Goal: Communication & Community: Share content

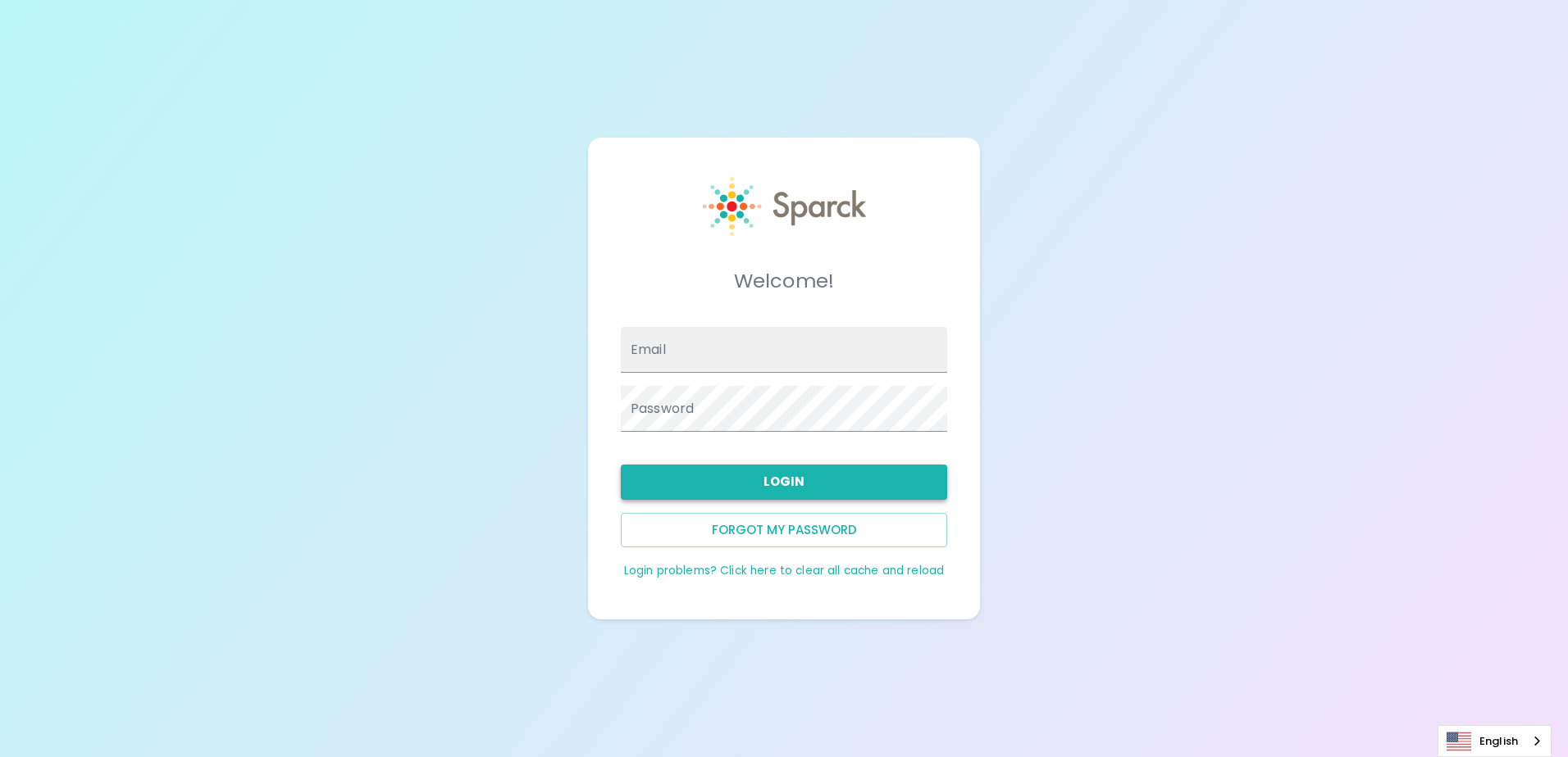
type input "[EMAIL_ADDRESS][DOMAIN_NAME]"
click at [674, 477] on button "Login" at bounding box center [784, 482] width 327 height 34
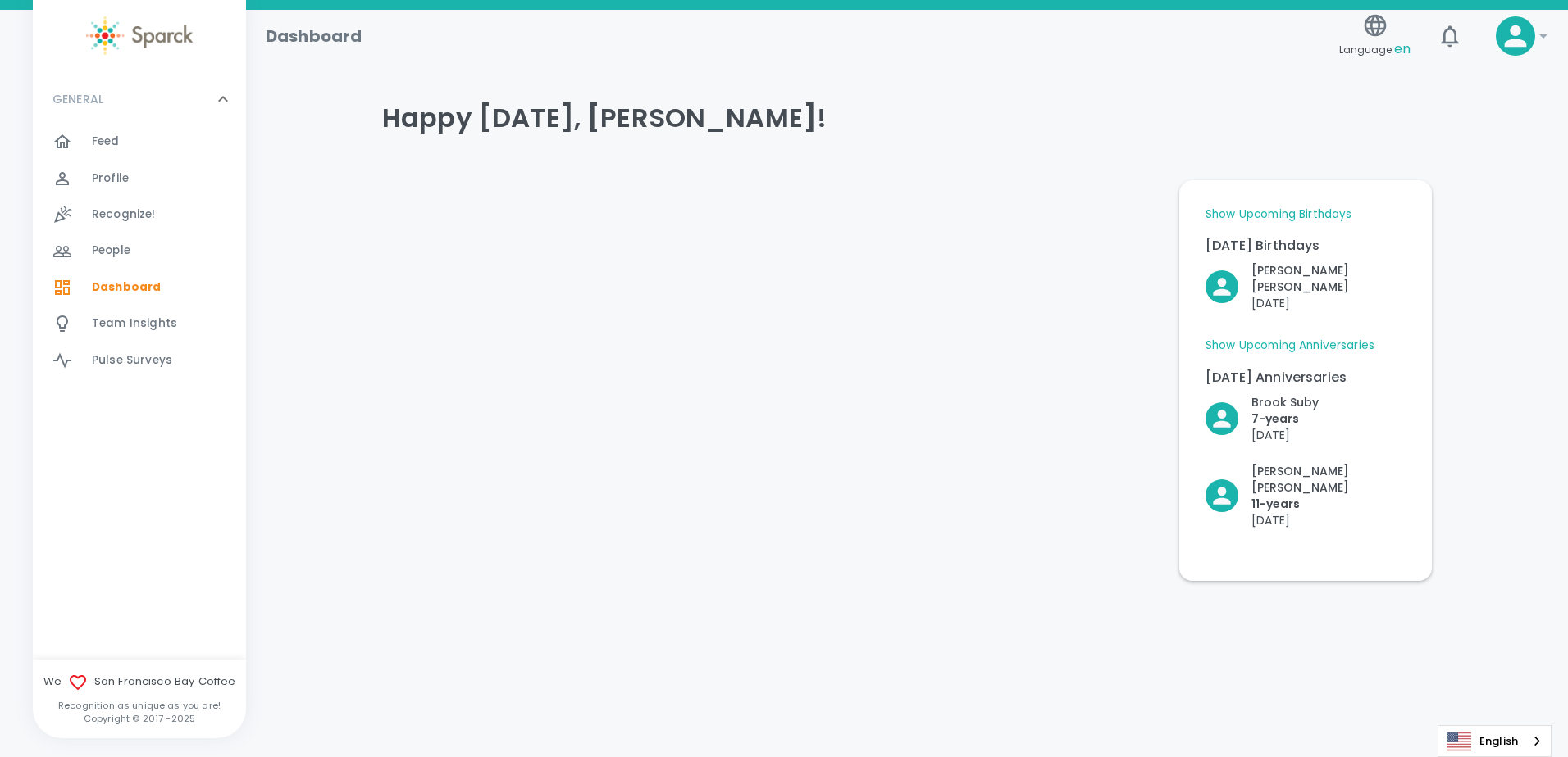
click at [1334, 338] on link "Show Upcoming Anniversaries" at bounding box center [1291, 346] width 169 height 17
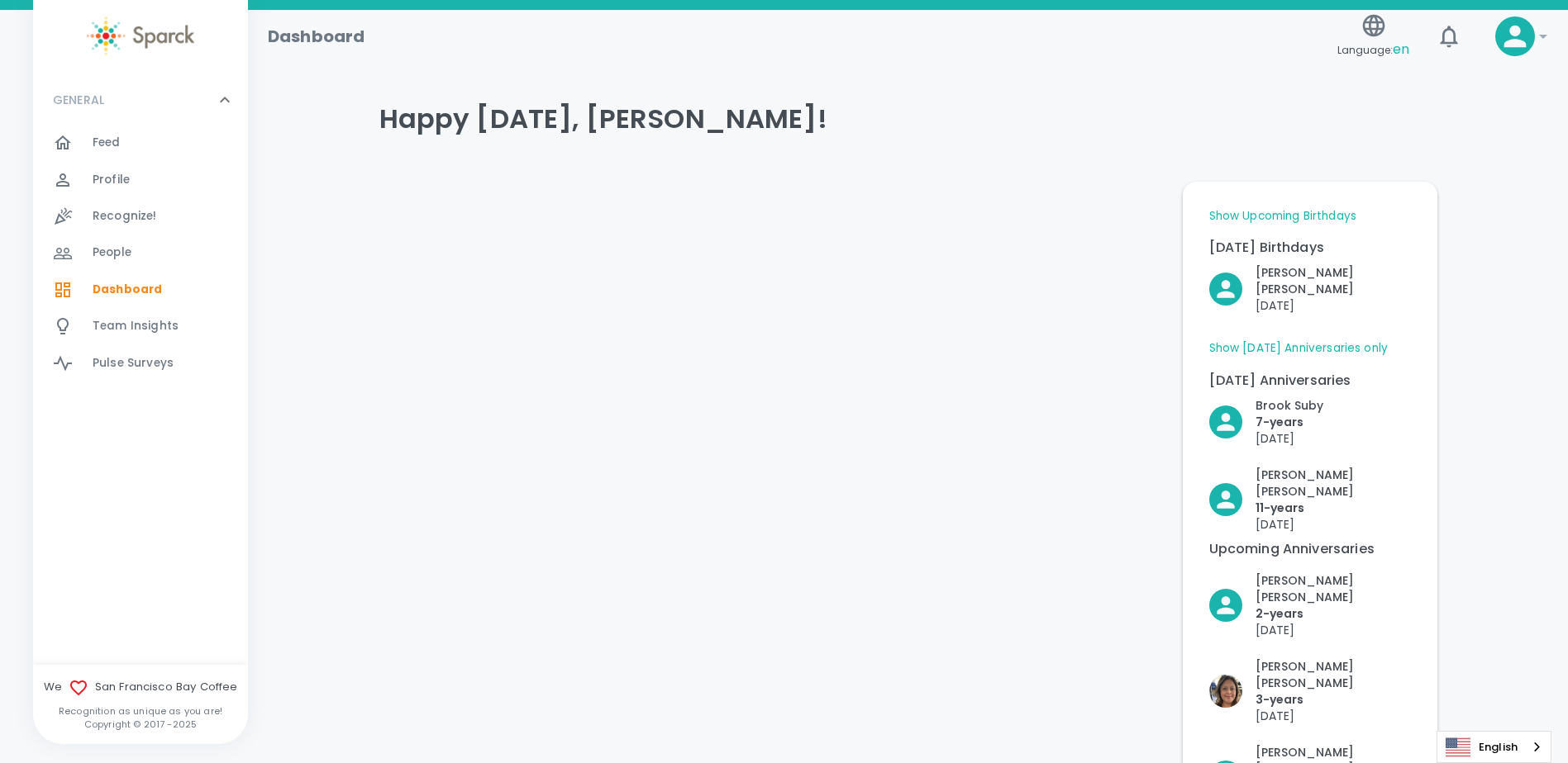
click at [1259, 217] on link "Show Upcoming Birthdays" at bounding box center [1282, 217] width 147 height 17
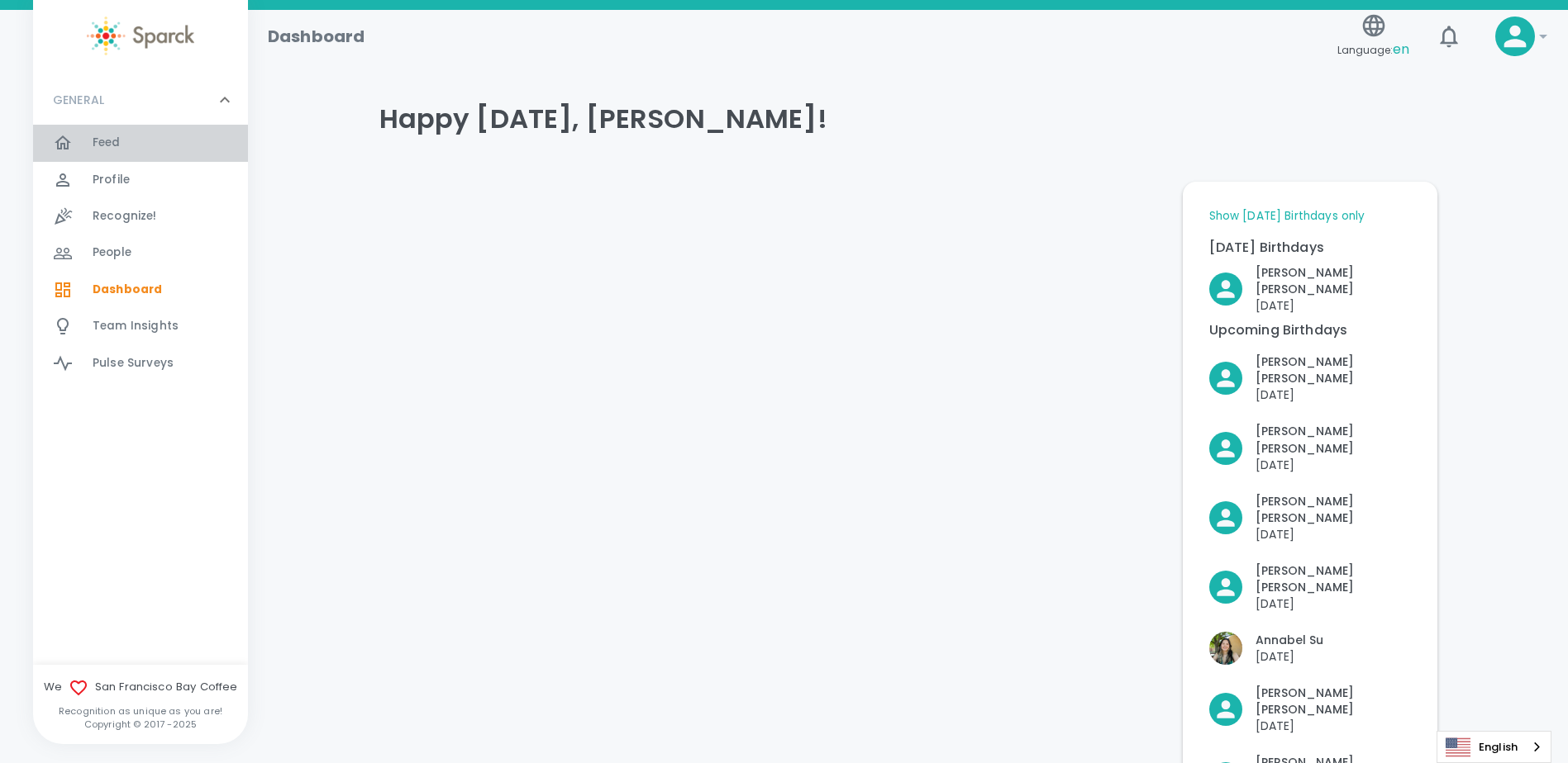
click at [108, 141] on span "Feed" at bounding box center [107, 143] width 28 height 17
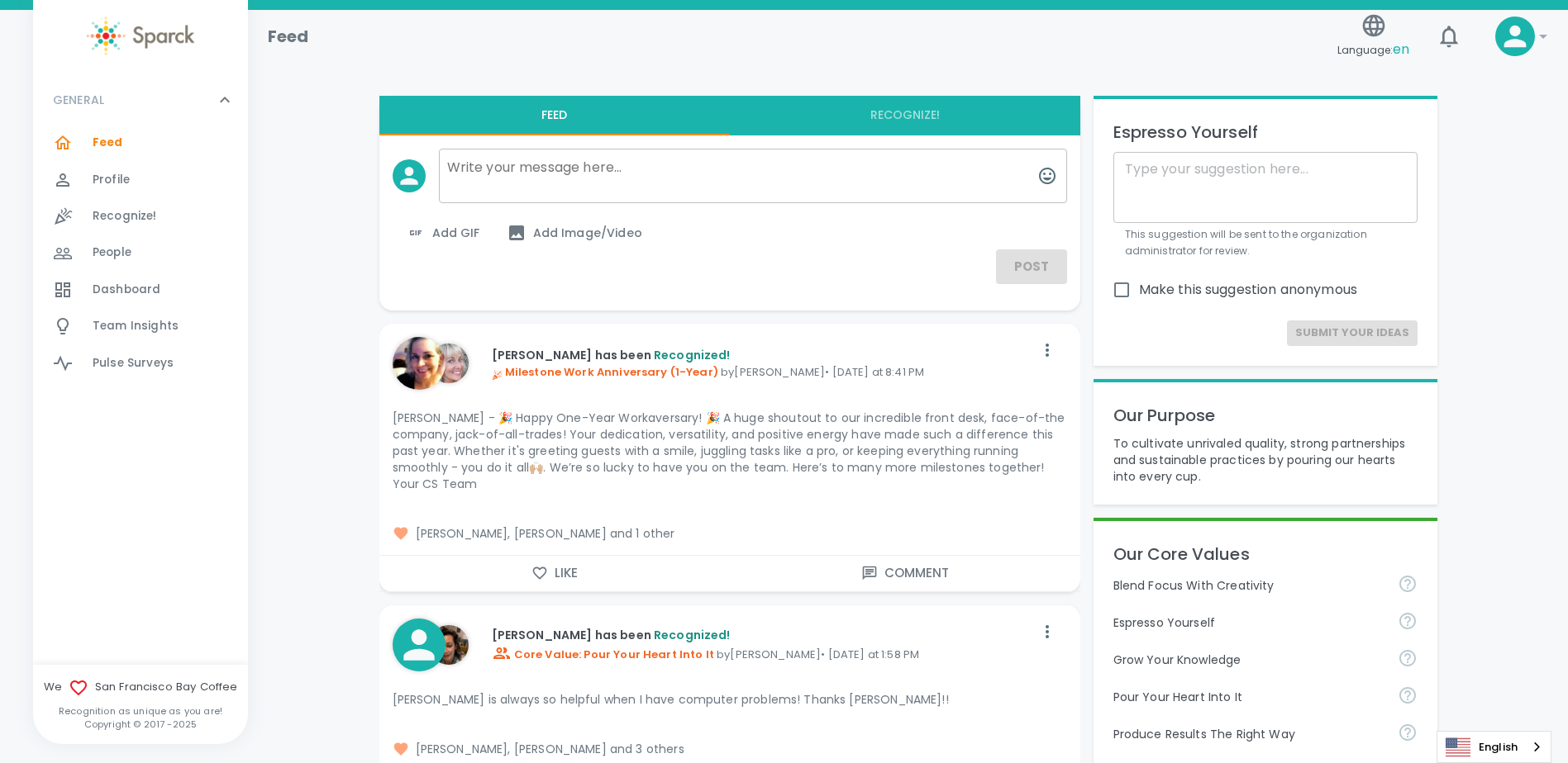
click at [565, 562] on button "Like" at bounding box center [555, 573] width 351 height 35
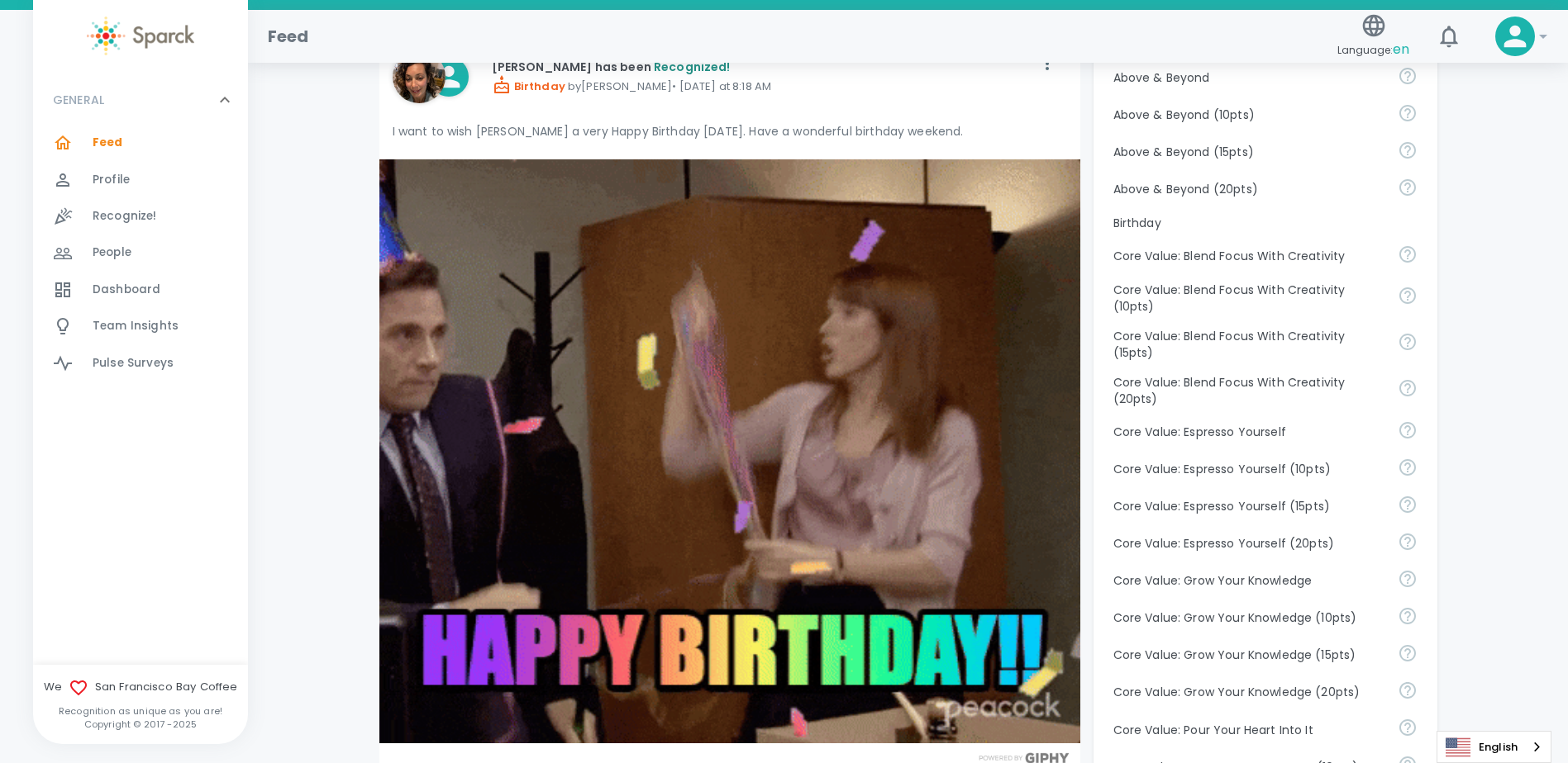
scroll to position [992, 0]
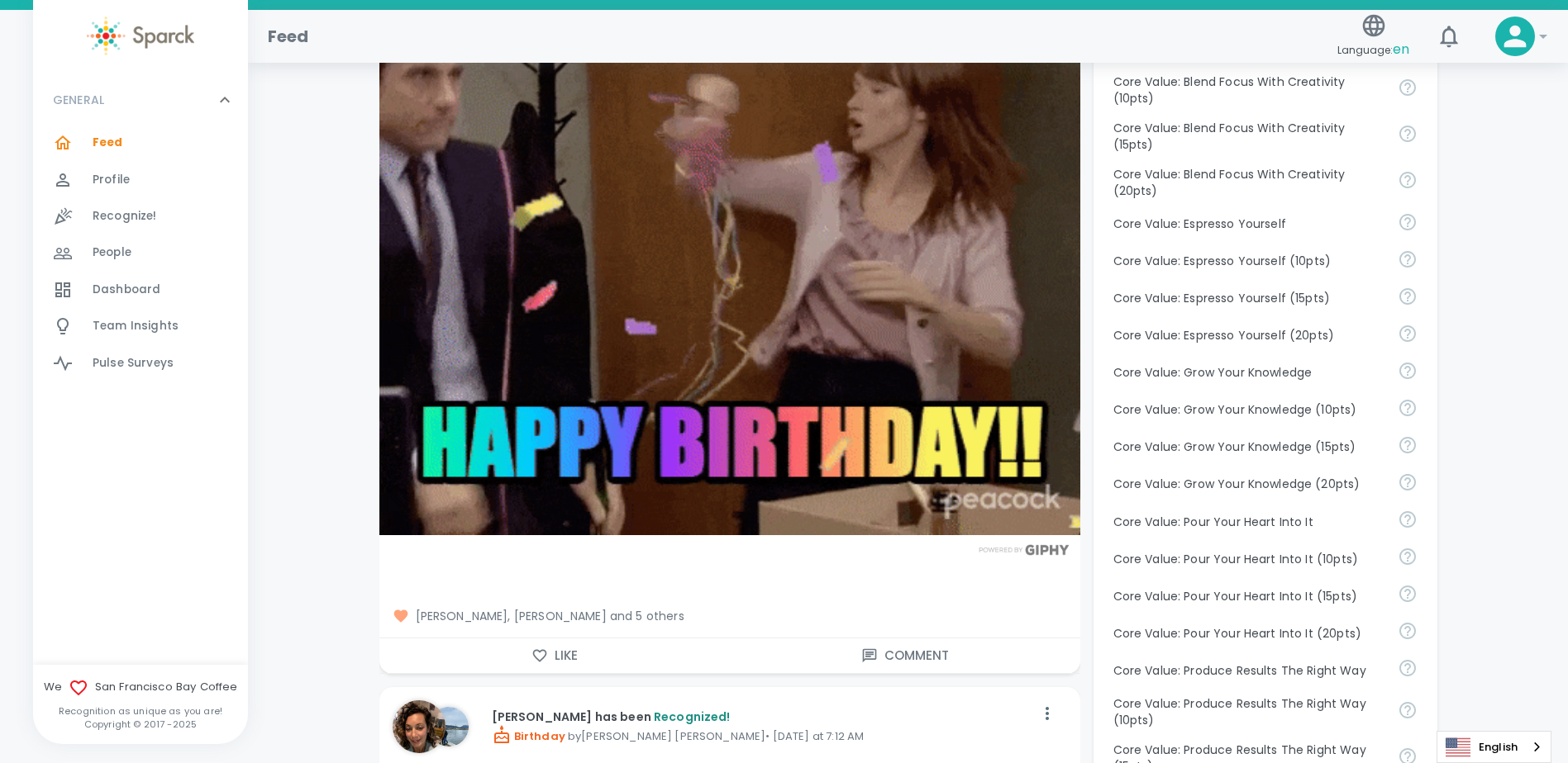
click at [604, 638] on button "Like" at bounding box center [555, 655] width 351 height 35
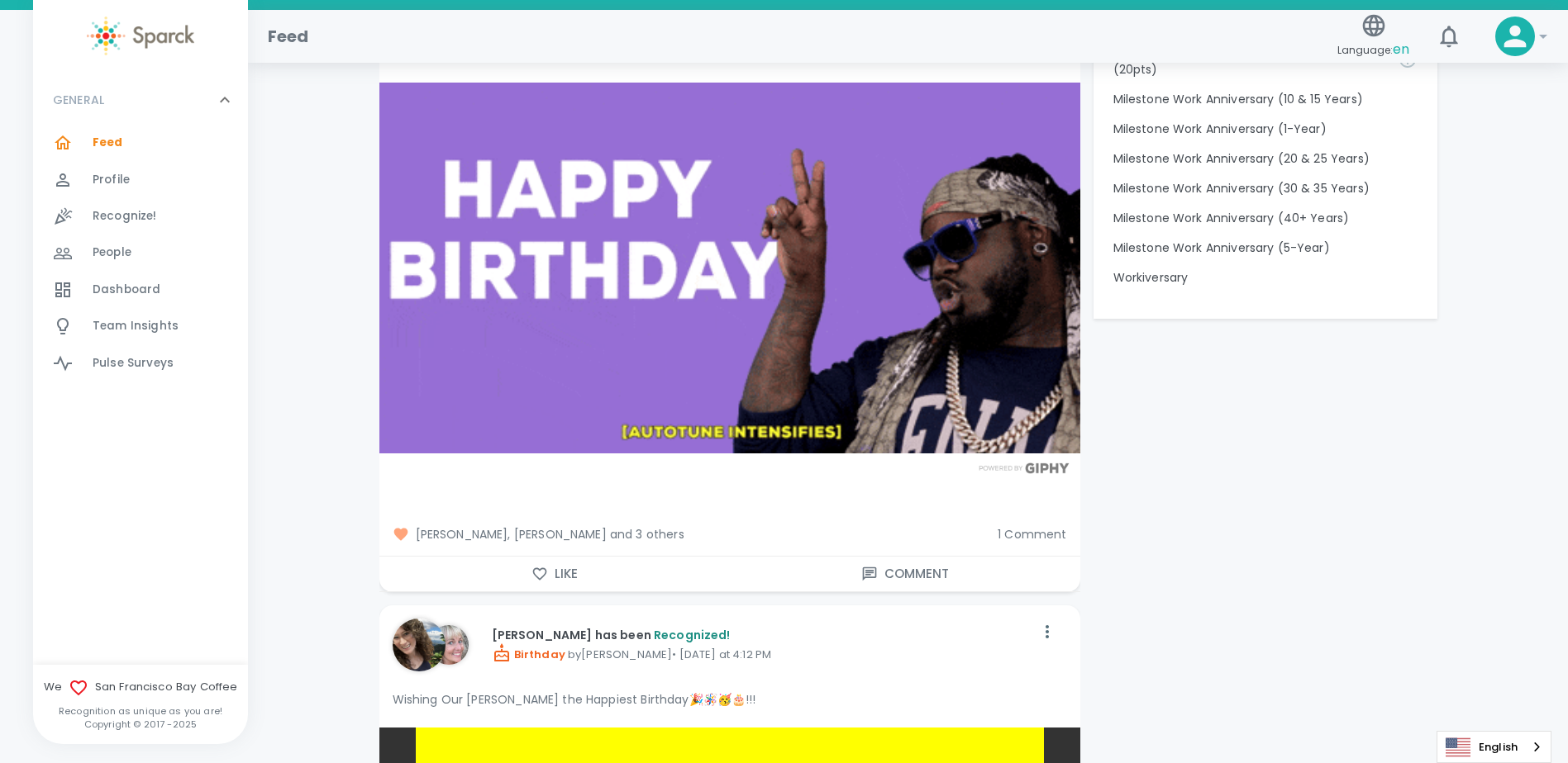
click at [592, 557] on button "Like" at bounding box center [555, 574] width 351 height 35
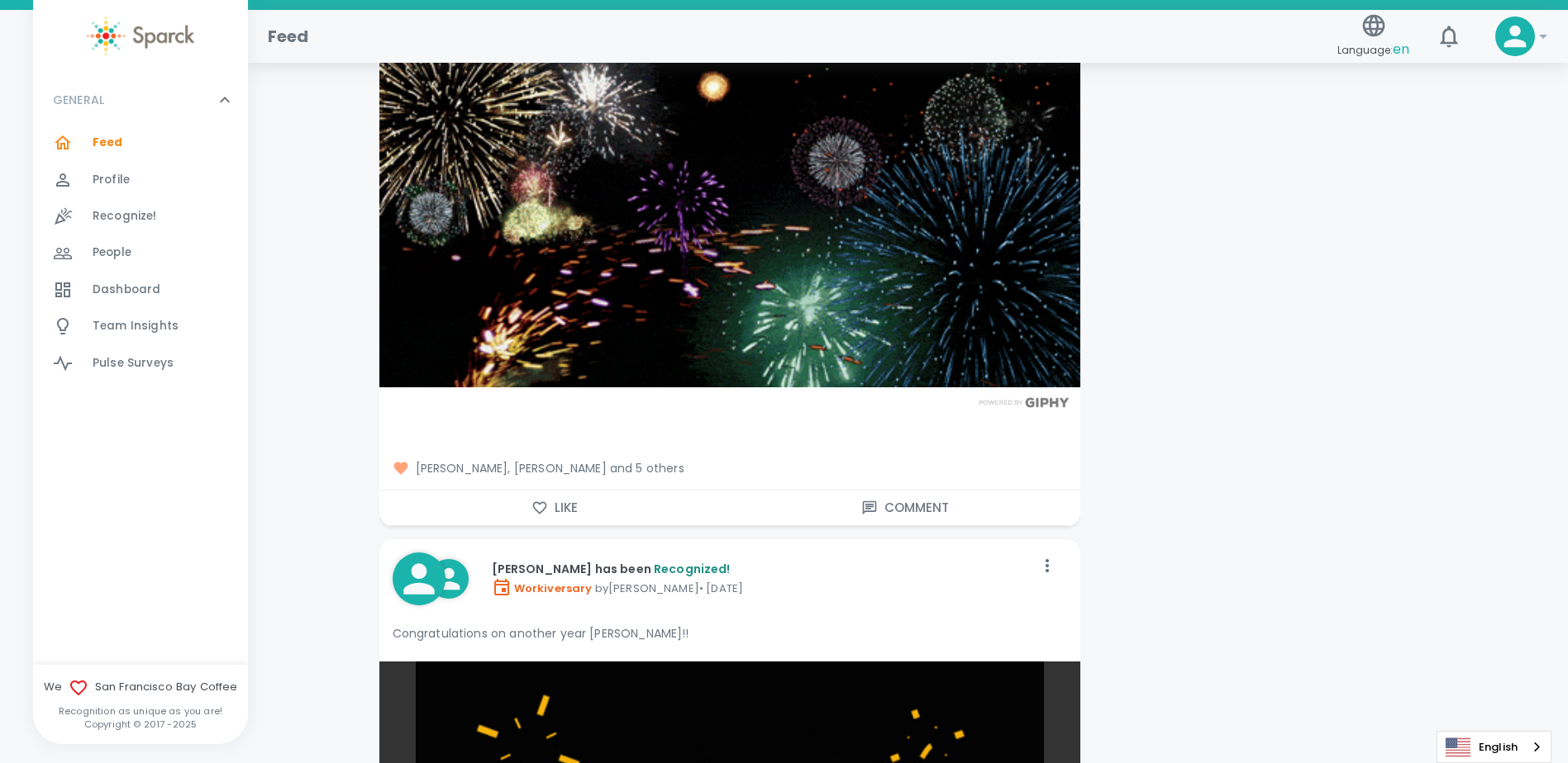
scroll to position [4378, 0]
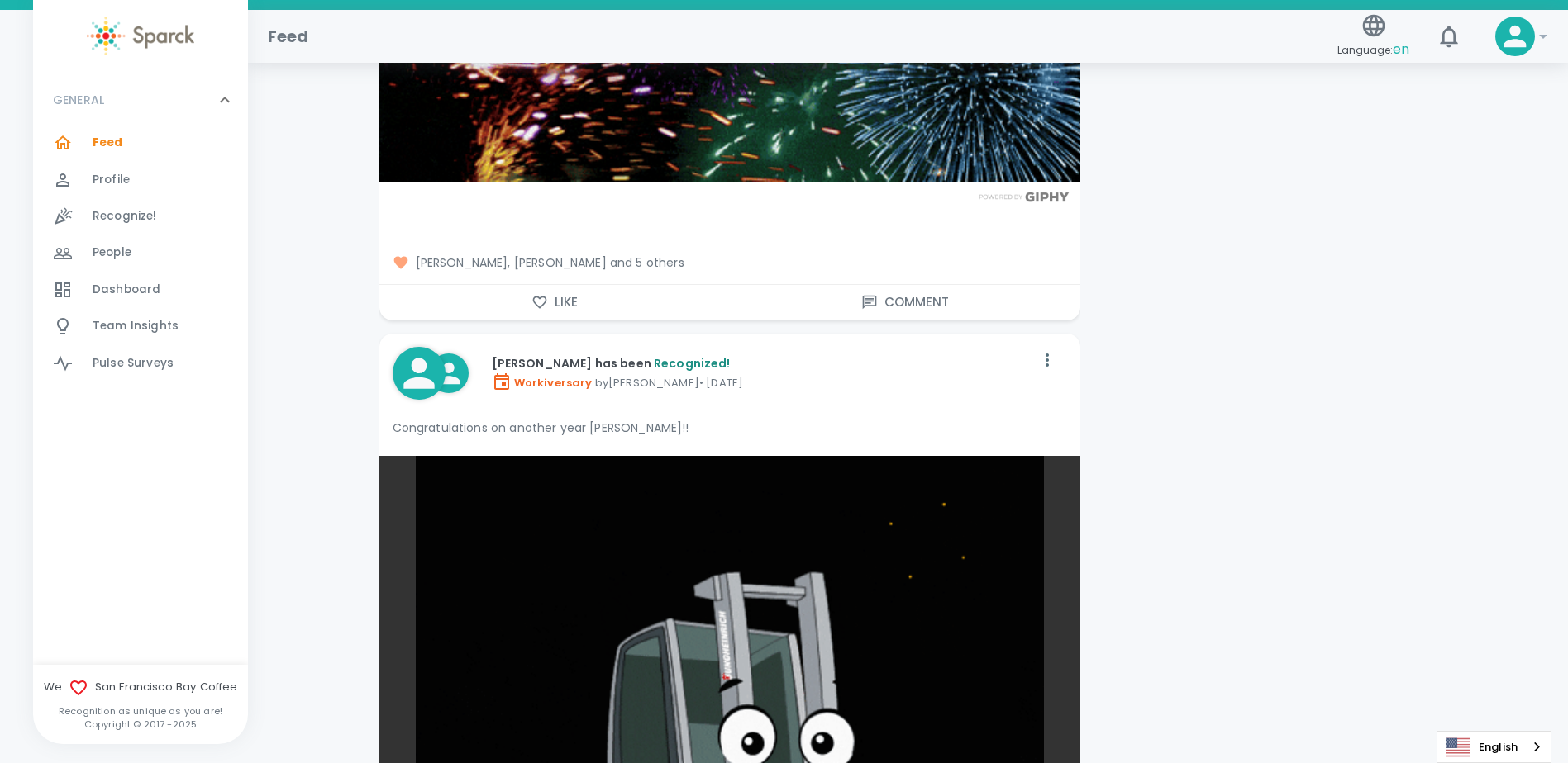
click at [583, 285] on button "Like" at bounding box center [555, 302] width 351 height 35
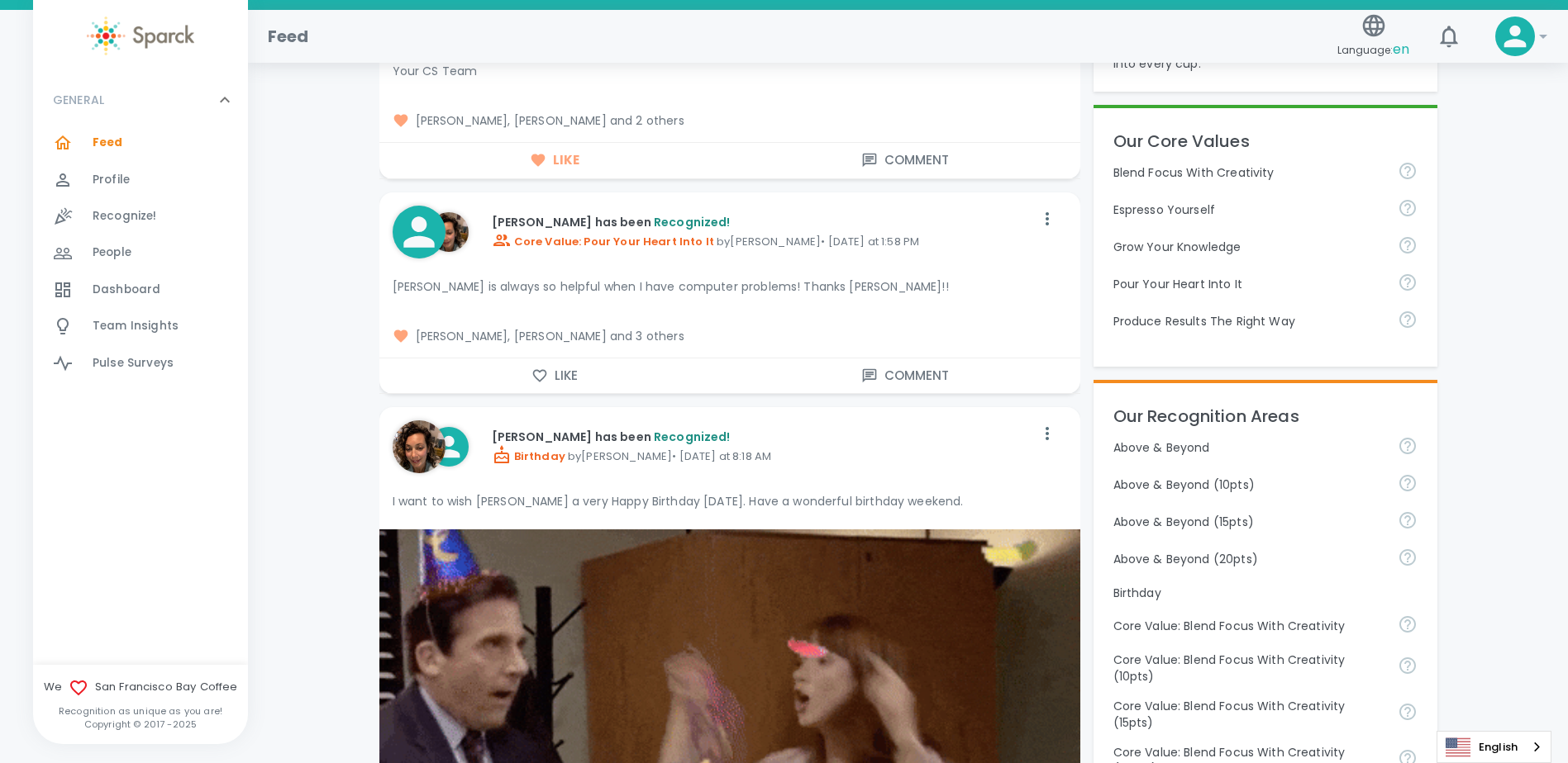
scroll to position [0, 0]
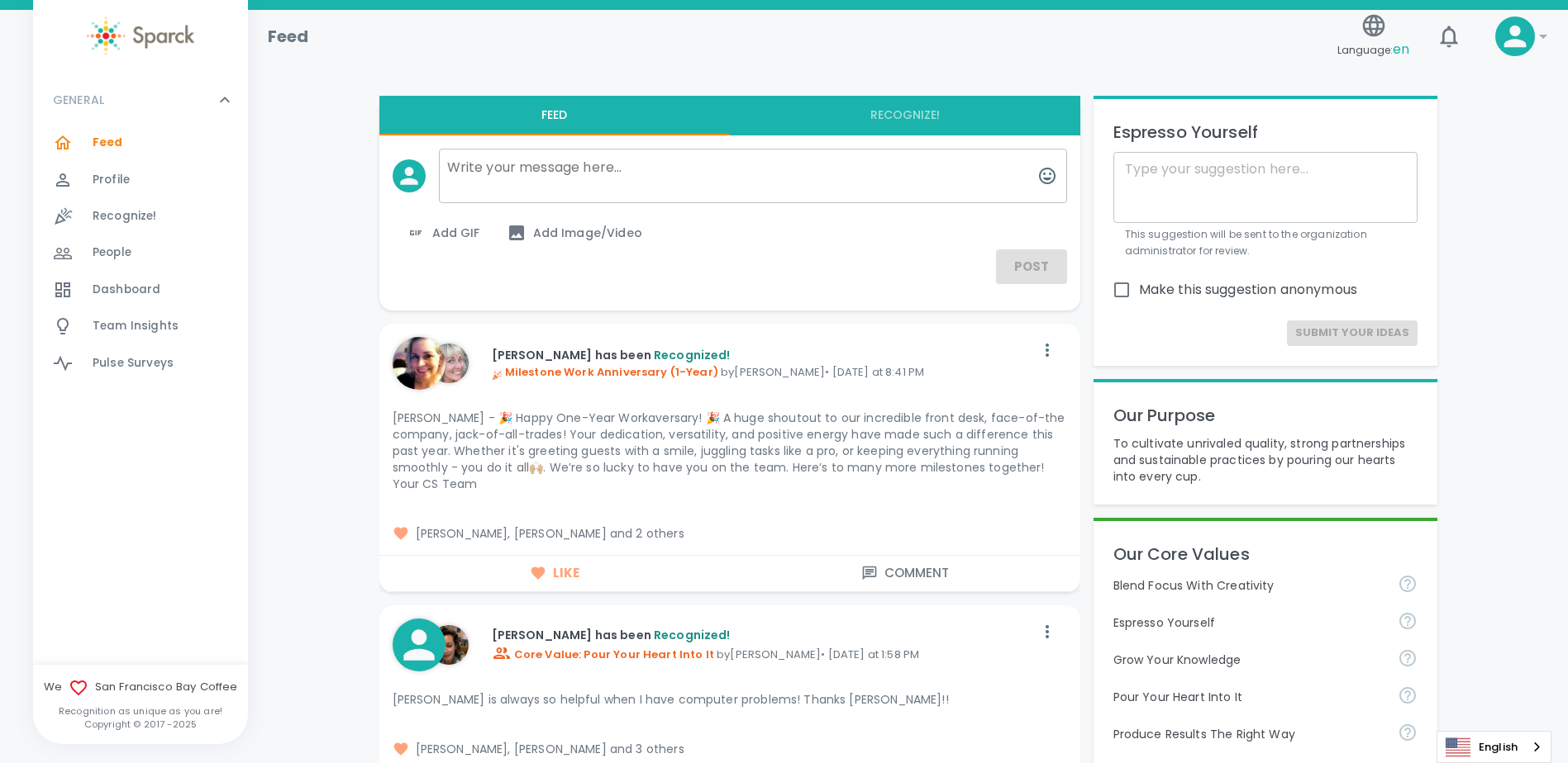
click at [153, 213] on span "Recognize!" at bounding box center [125, 217] width 65 height 17
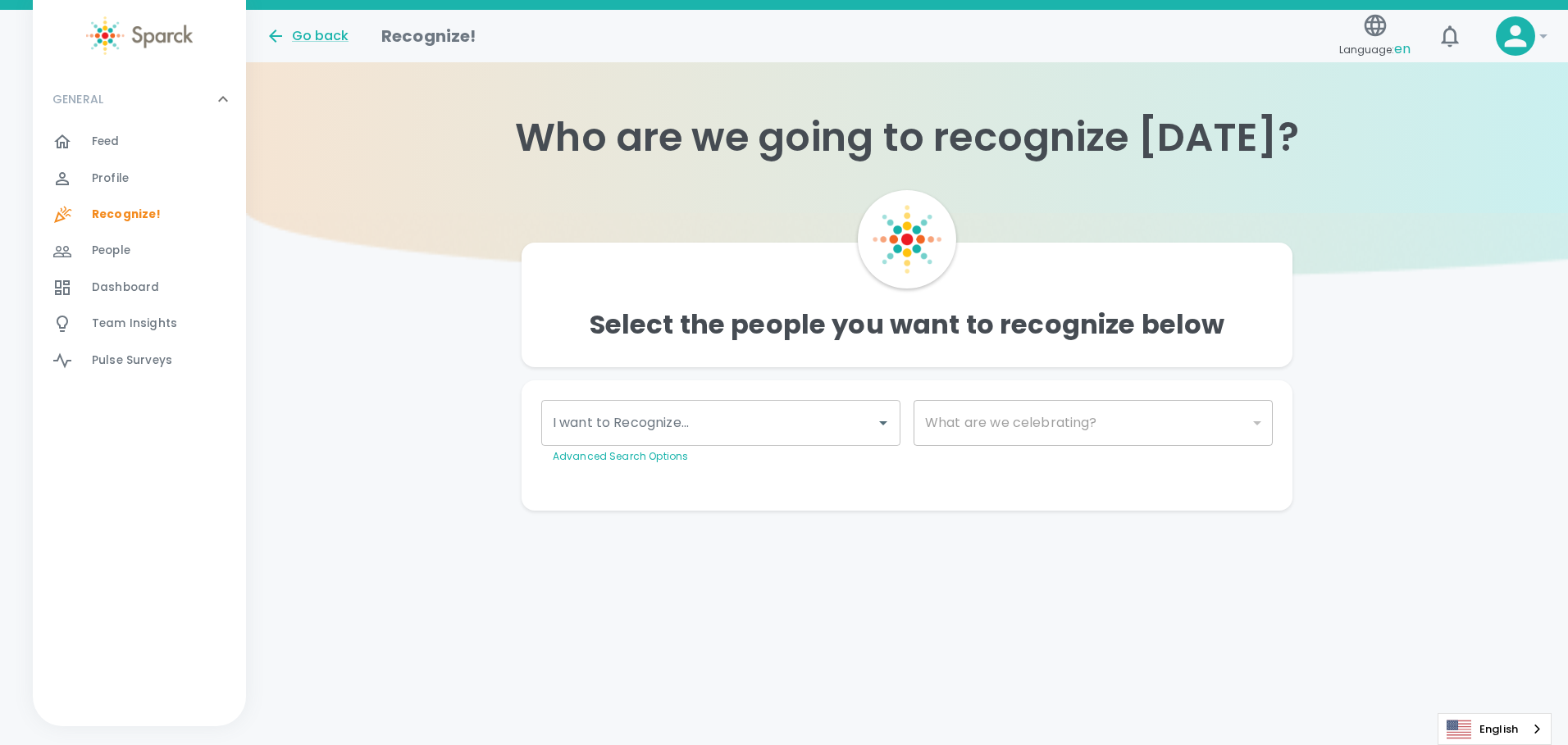
click at [689, 431] on input "I want to Recognize..." at bounding box center [709, 422] width 320 height 31
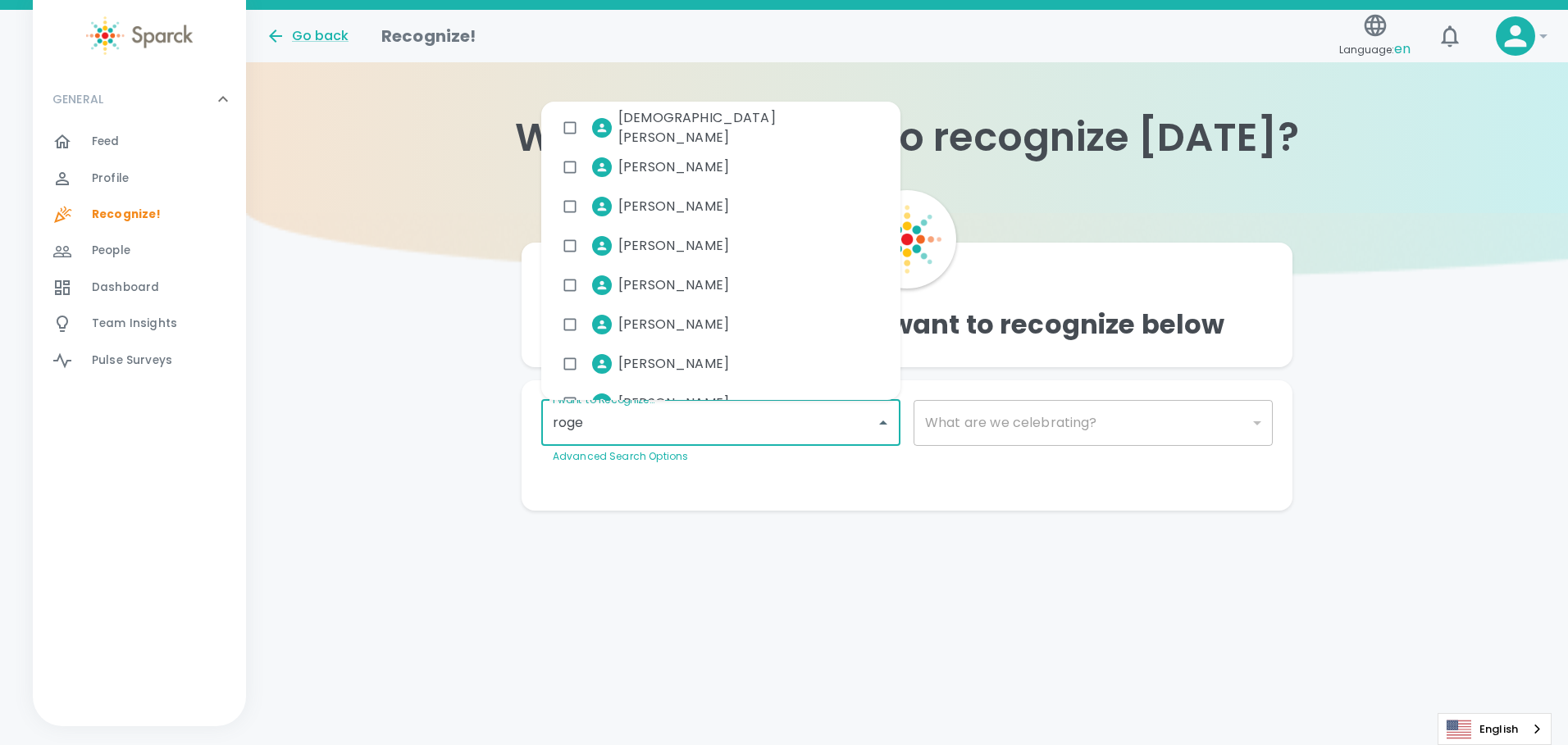
type input "[PERSON_NAME]"
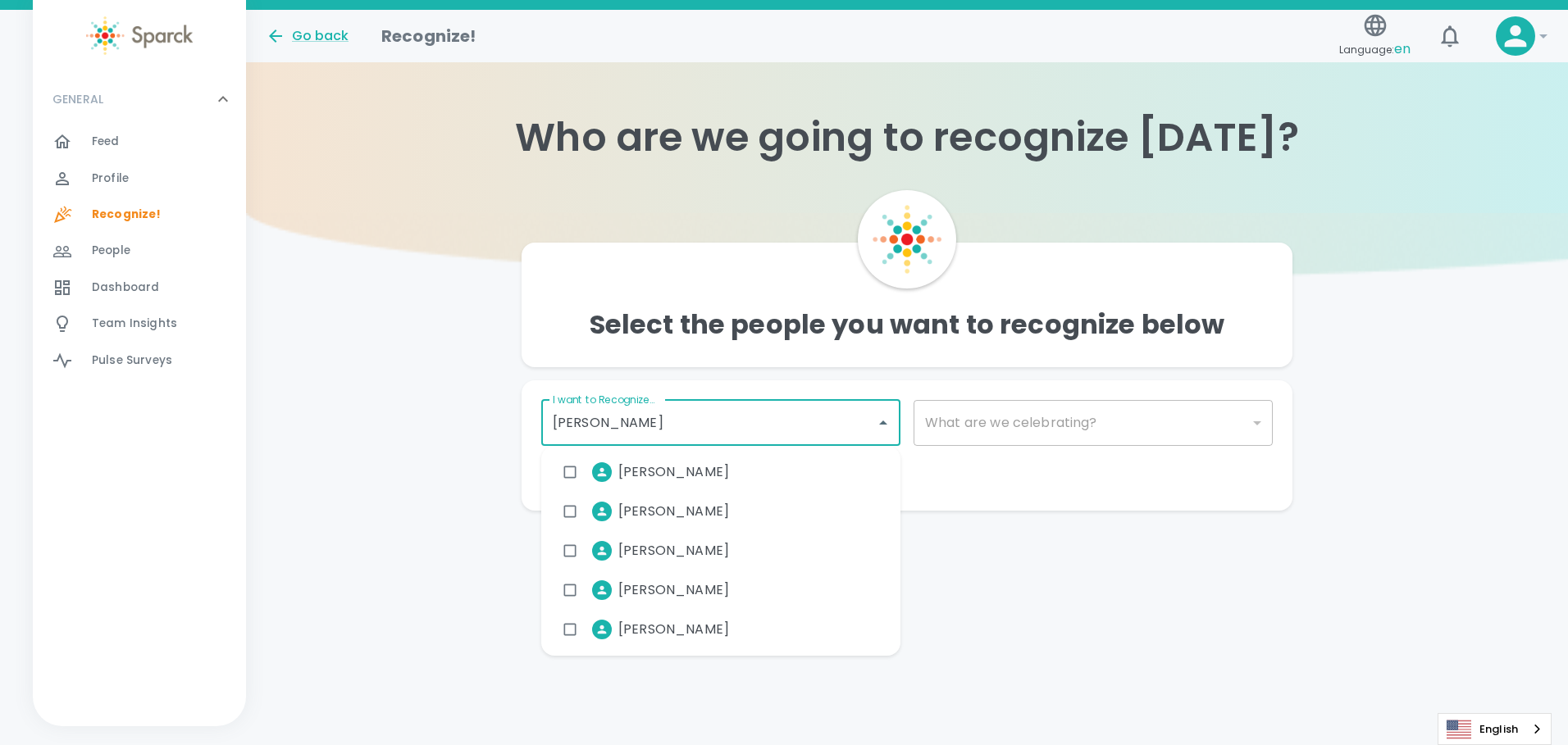
click at [657, 582] on span "[PERSON_NAME]" at bounding box center [674, 590] width 111 height 20
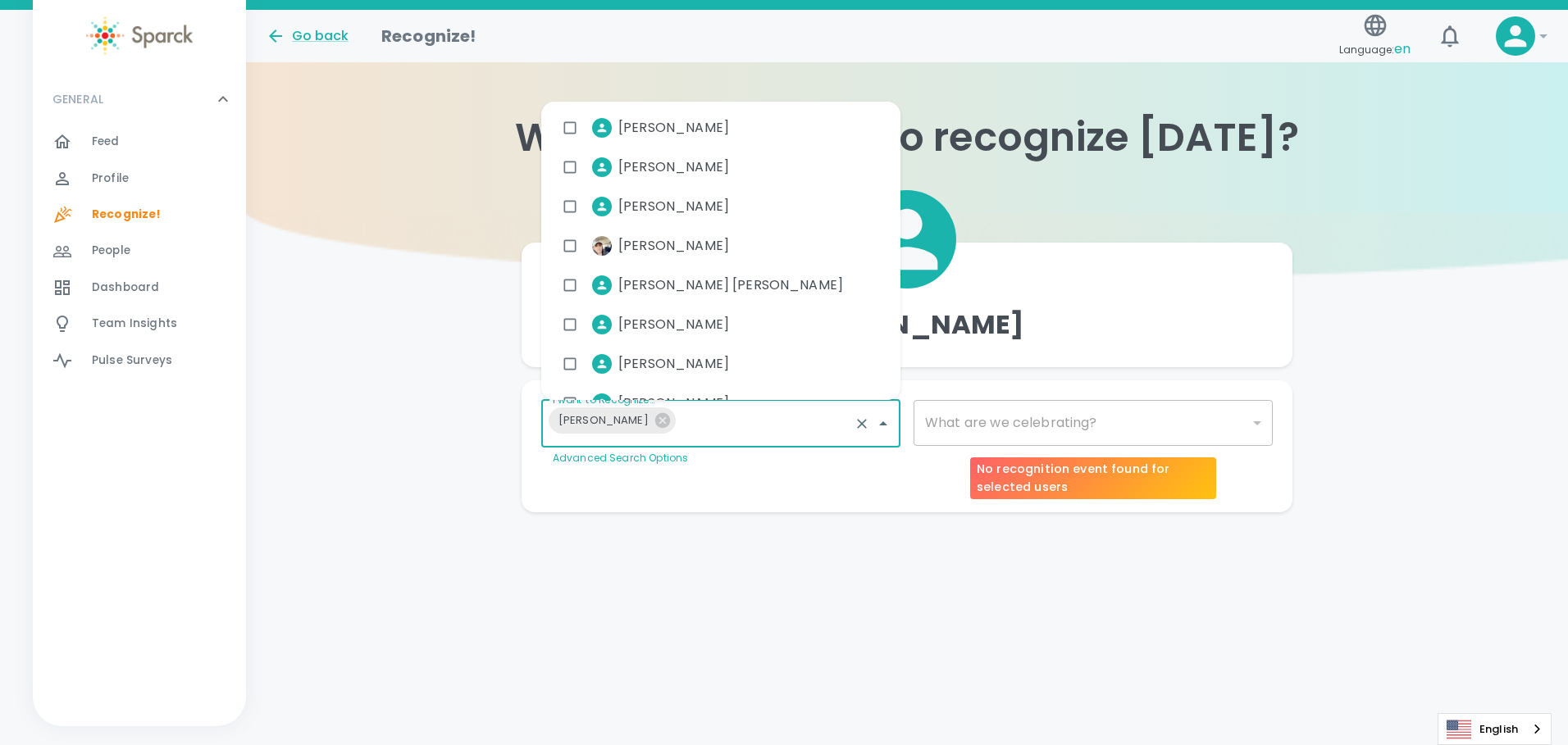
click at [1207, 418] on div "​" at bounding box center [1093, 422] width 359 height 46
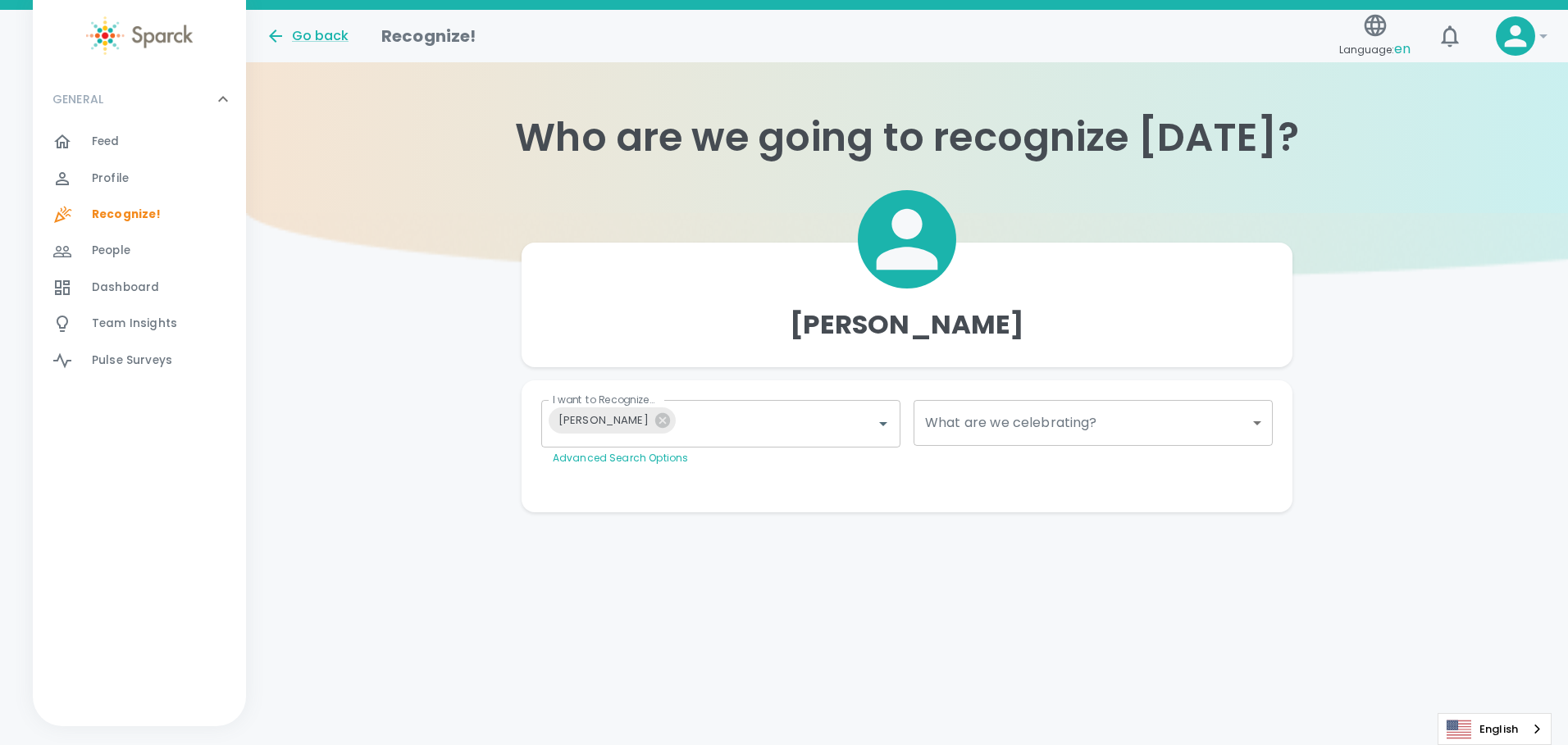
click at [1257, 424] on body "Skip Navigation Go back Recognize! Language: en ! GENERAL 0 Feed 0 Profile 0 Re…" at bounding box center [784, 288] width 1568 height 578
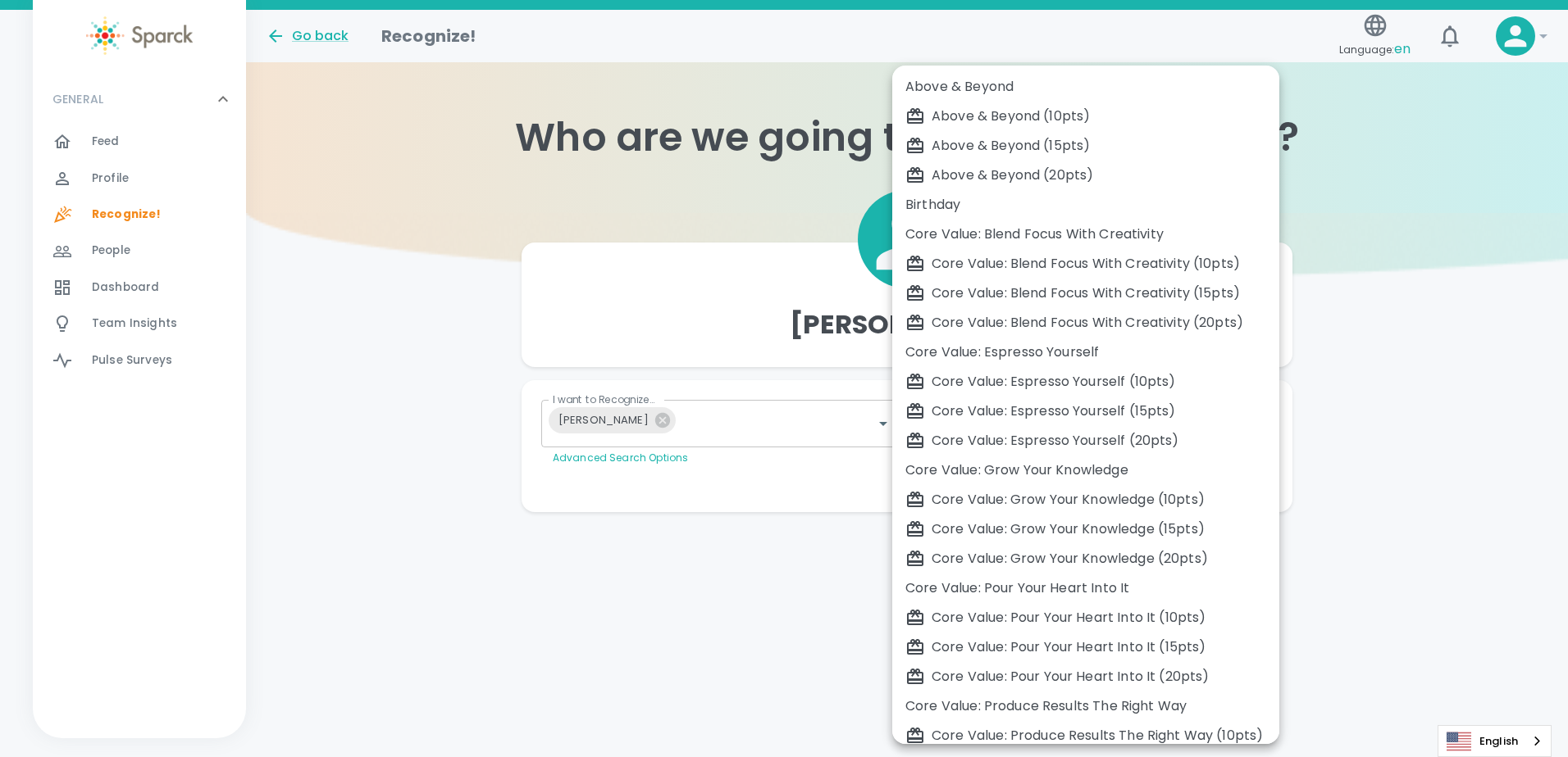
click at [1024, 206] on div "Birthday" at bounding box center [1086, 205] width 361 height 20
type input "2072"
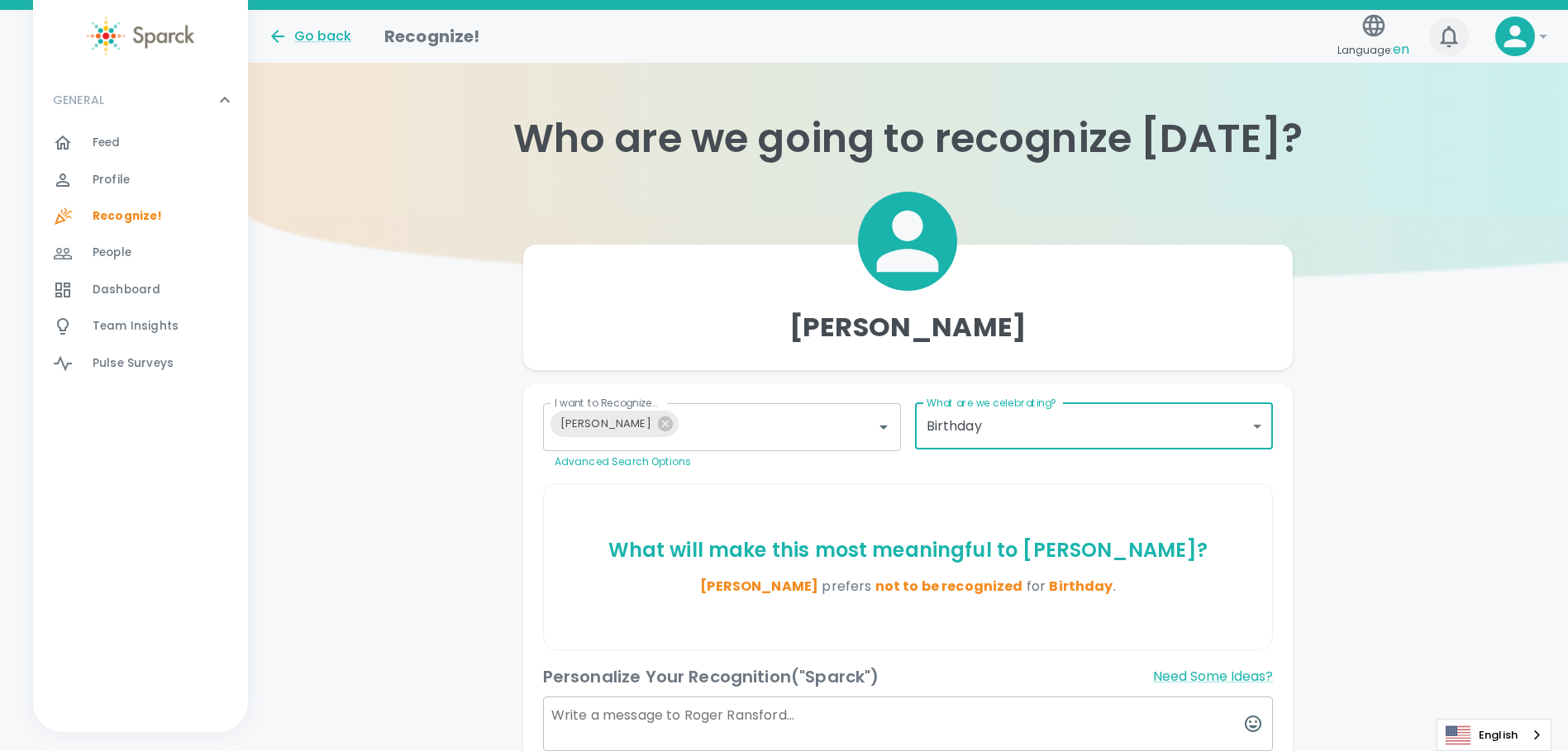
click at [1447, 45] on icon "button" at bounding box center [1449, 37] width 26 height 26
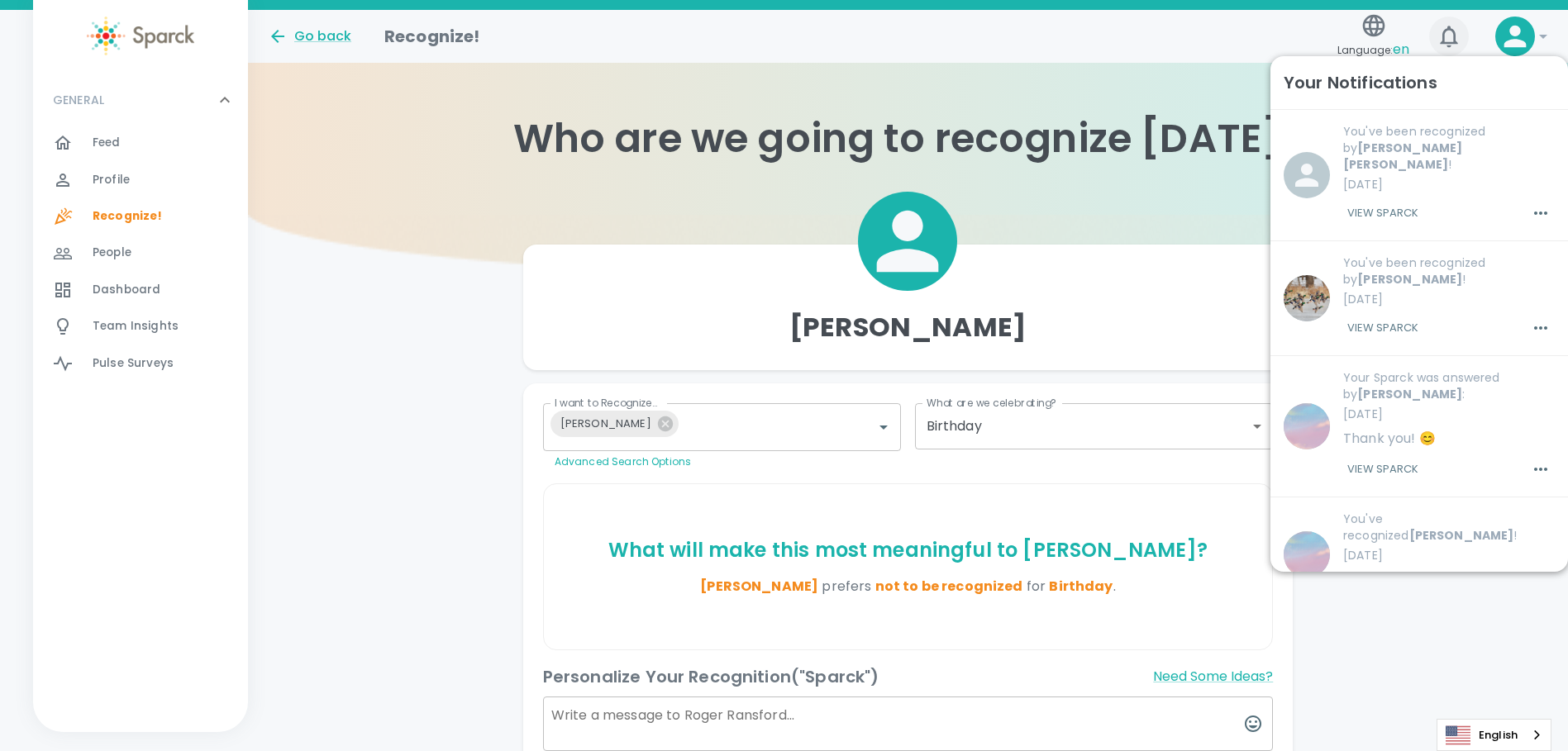
click at [1447, 45] on icon "button" at bounding box center [1449, 37] width 26 height 26
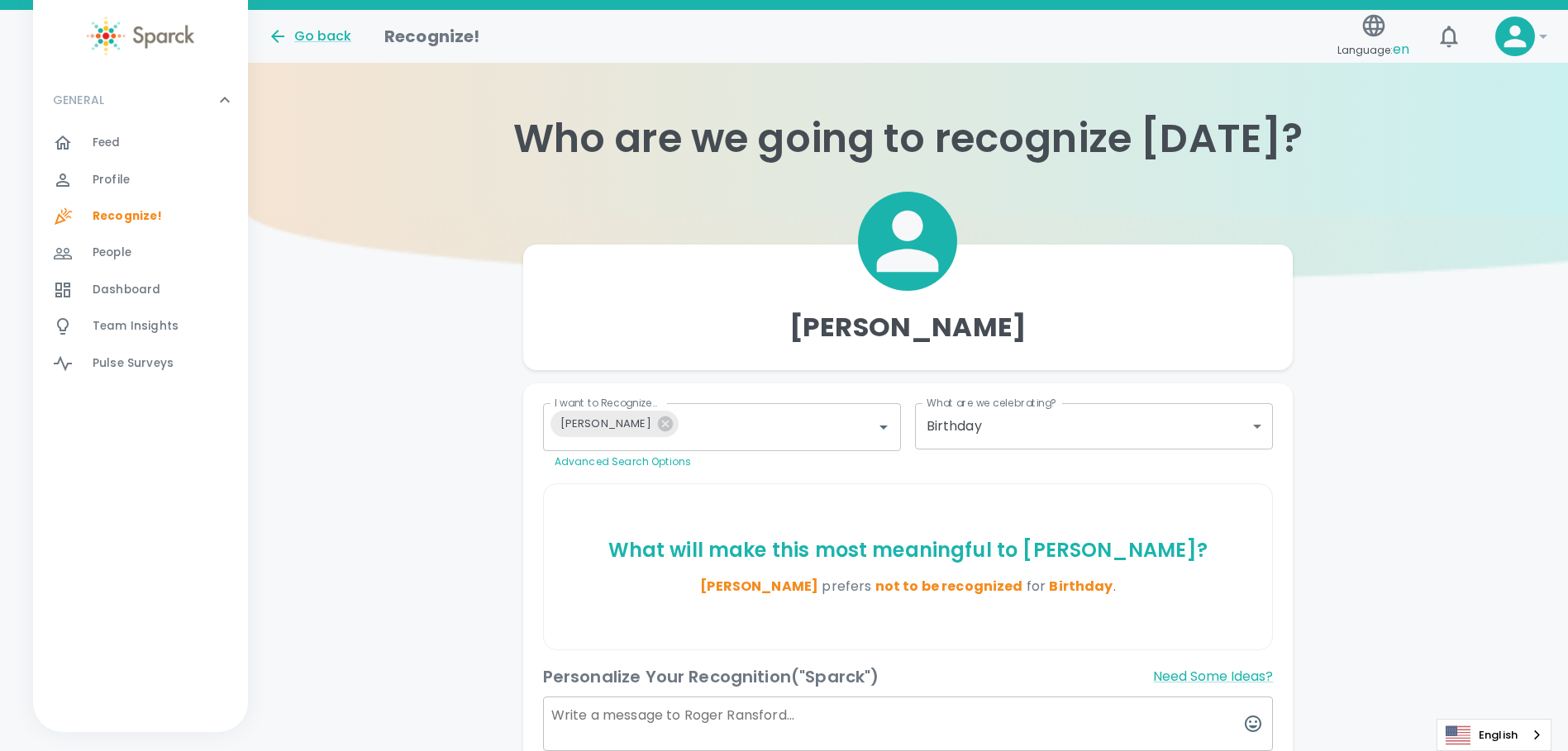
click at [1517, 28] on icon at bounding box center [1515, 37] width 23 height 23
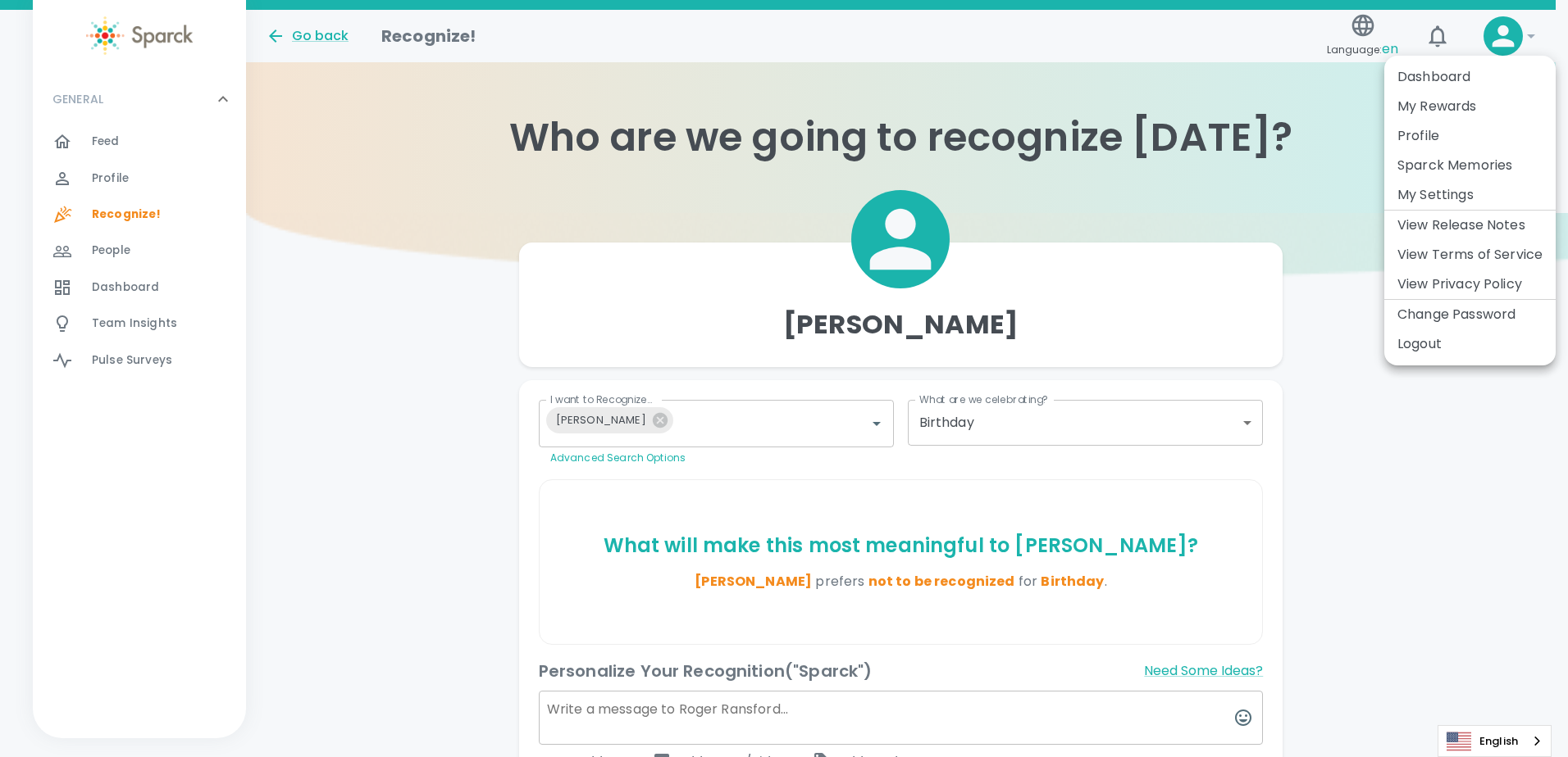
click at [1441, 132] on li "Profile" at bounding box center [1470, 136] width 171 height 30
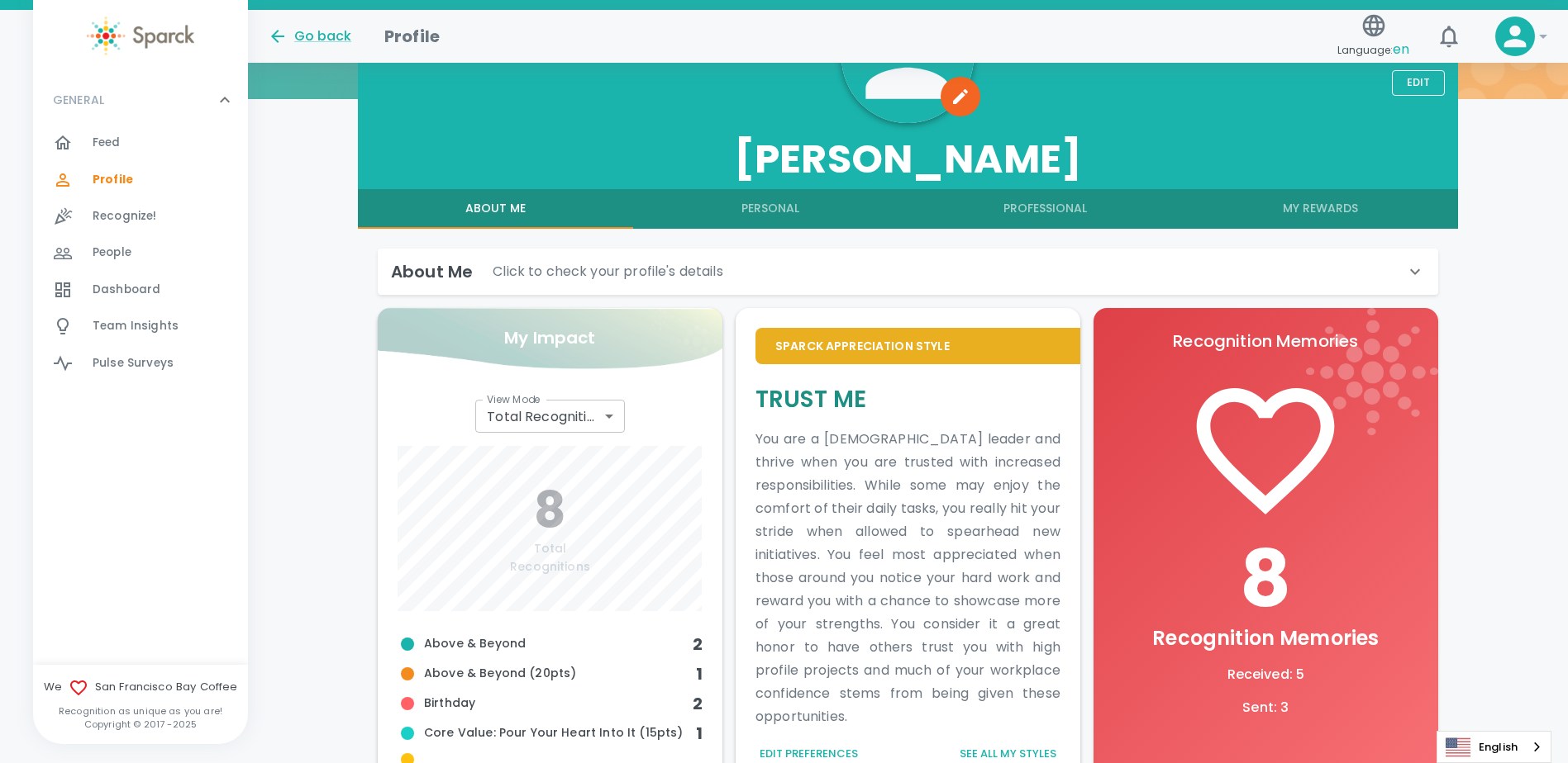
scroll to position [202, 0]
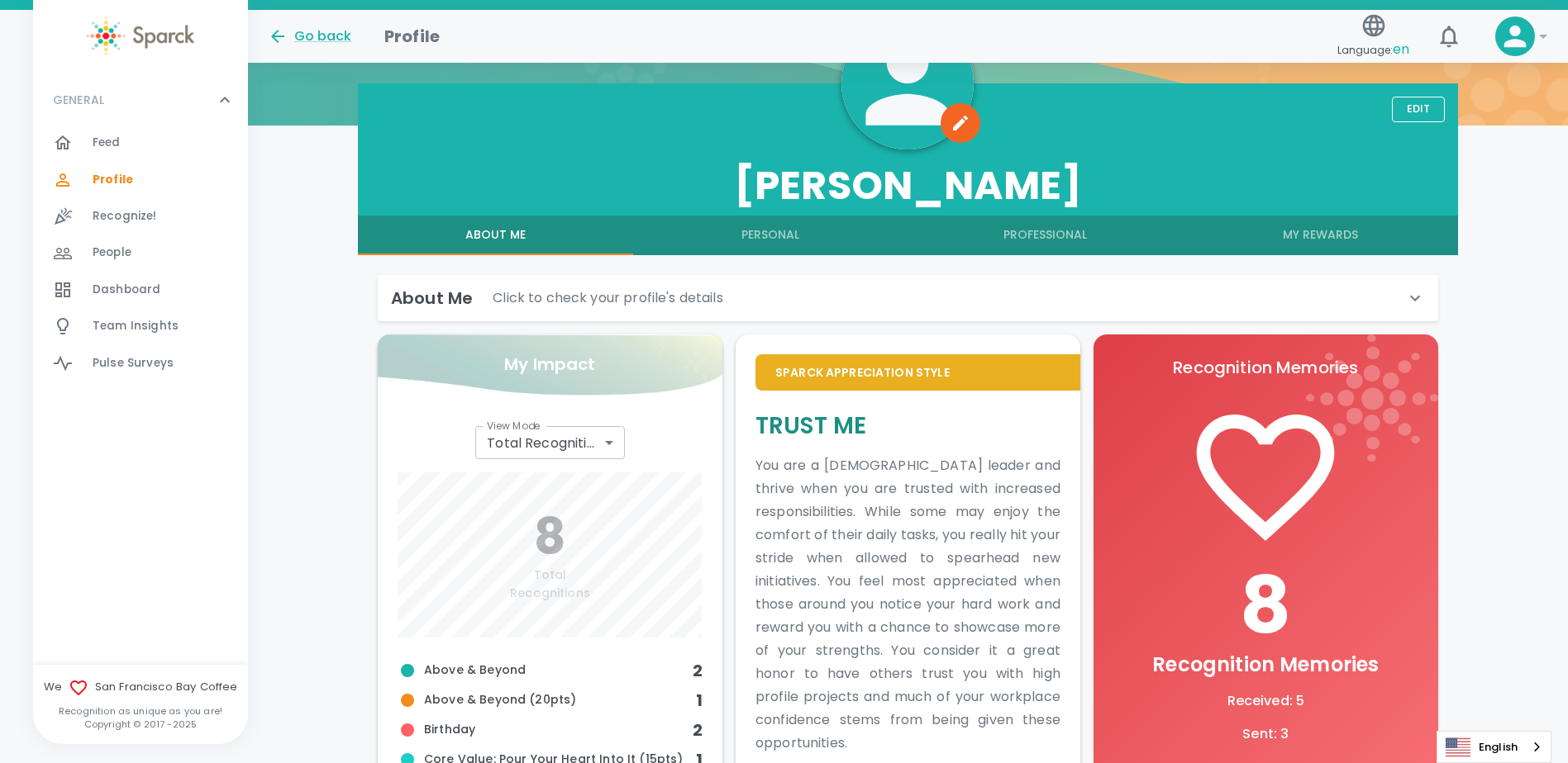
click at [761, 242] on button "Personal" at bounding box center [770, 235] width 275 height 39
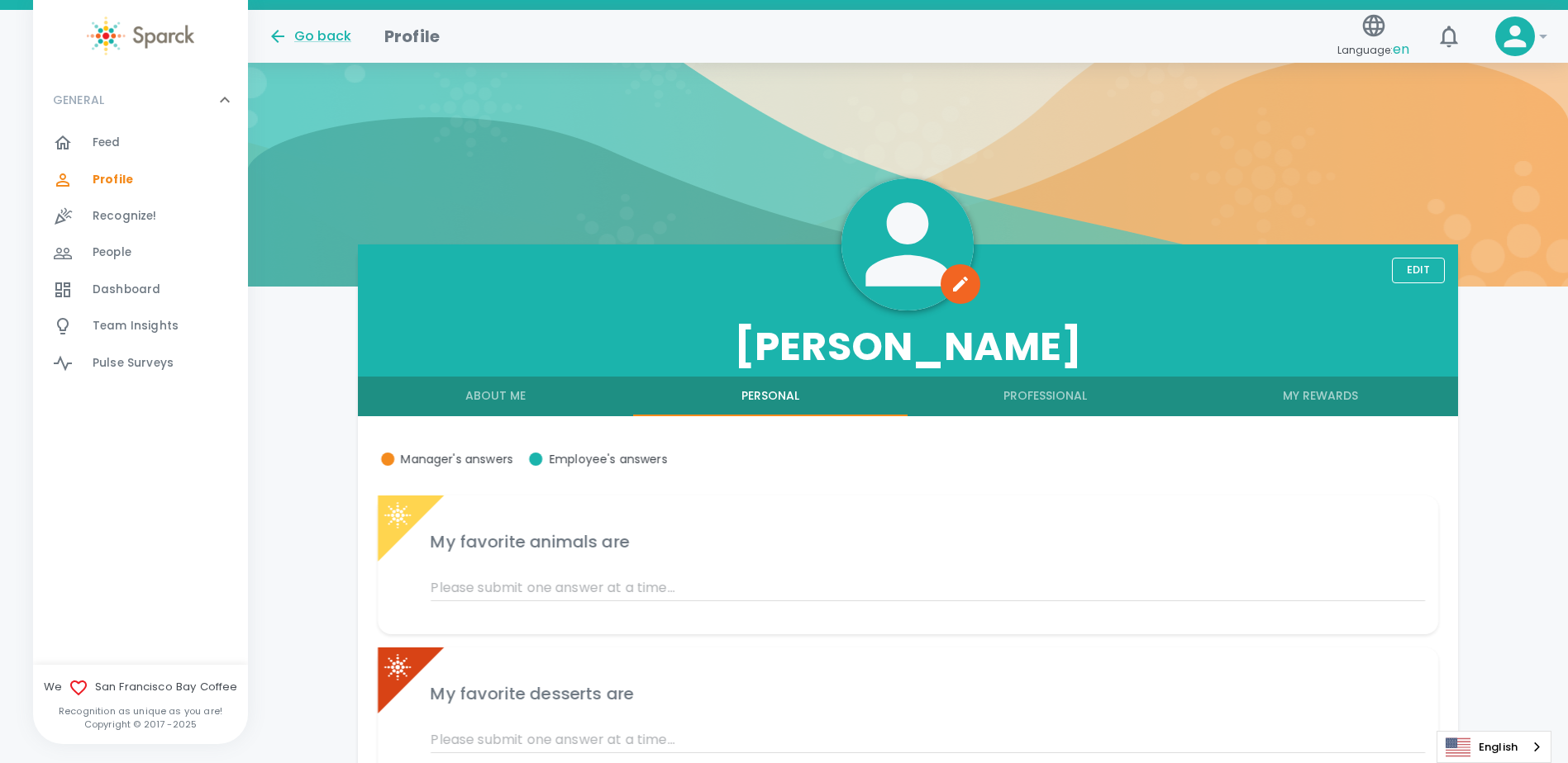
scroll to position [37, 0]
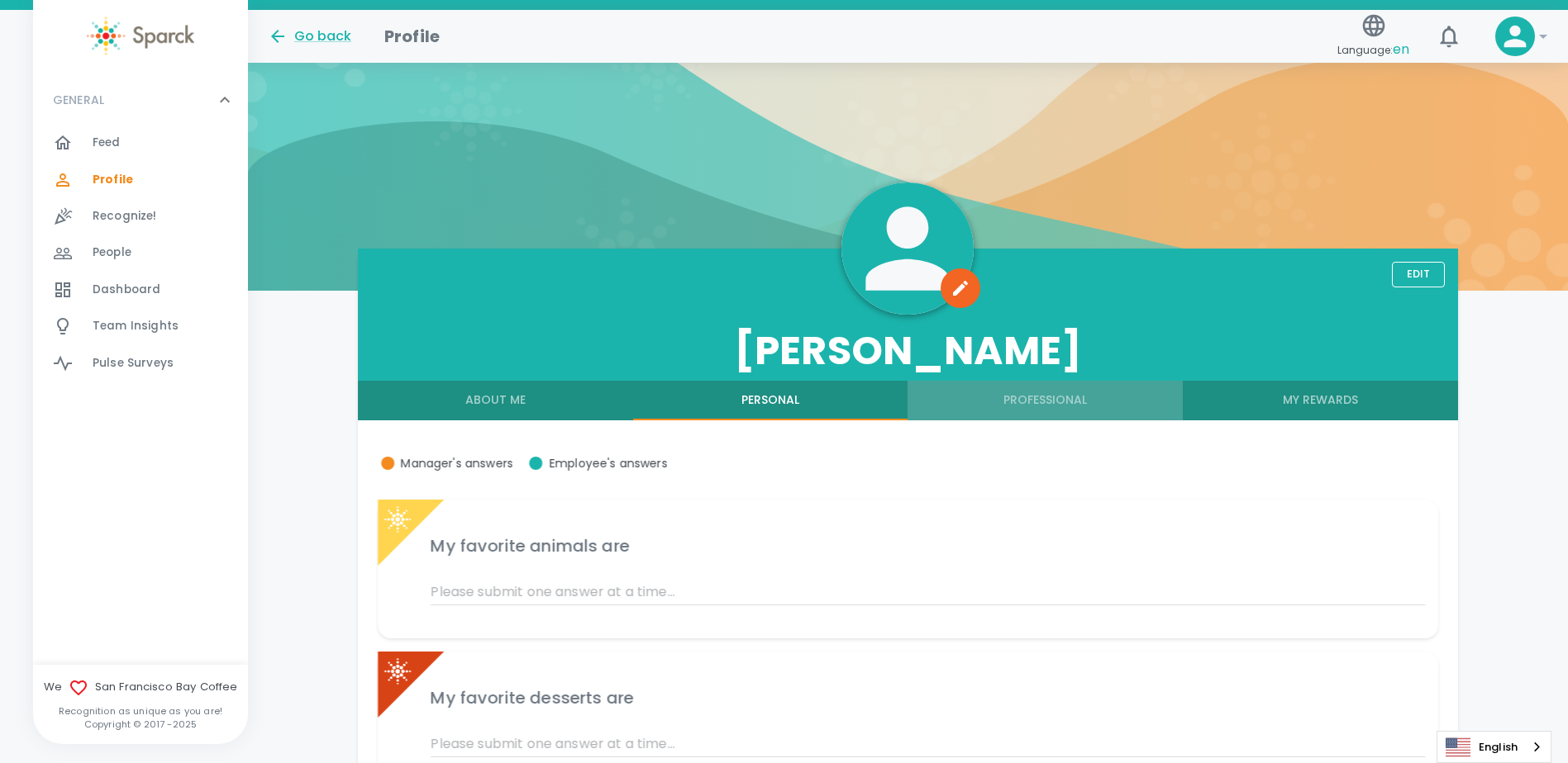
click at [1015, 400] on button "Professional" at bounding box center [1045, 400] width 275 height 39
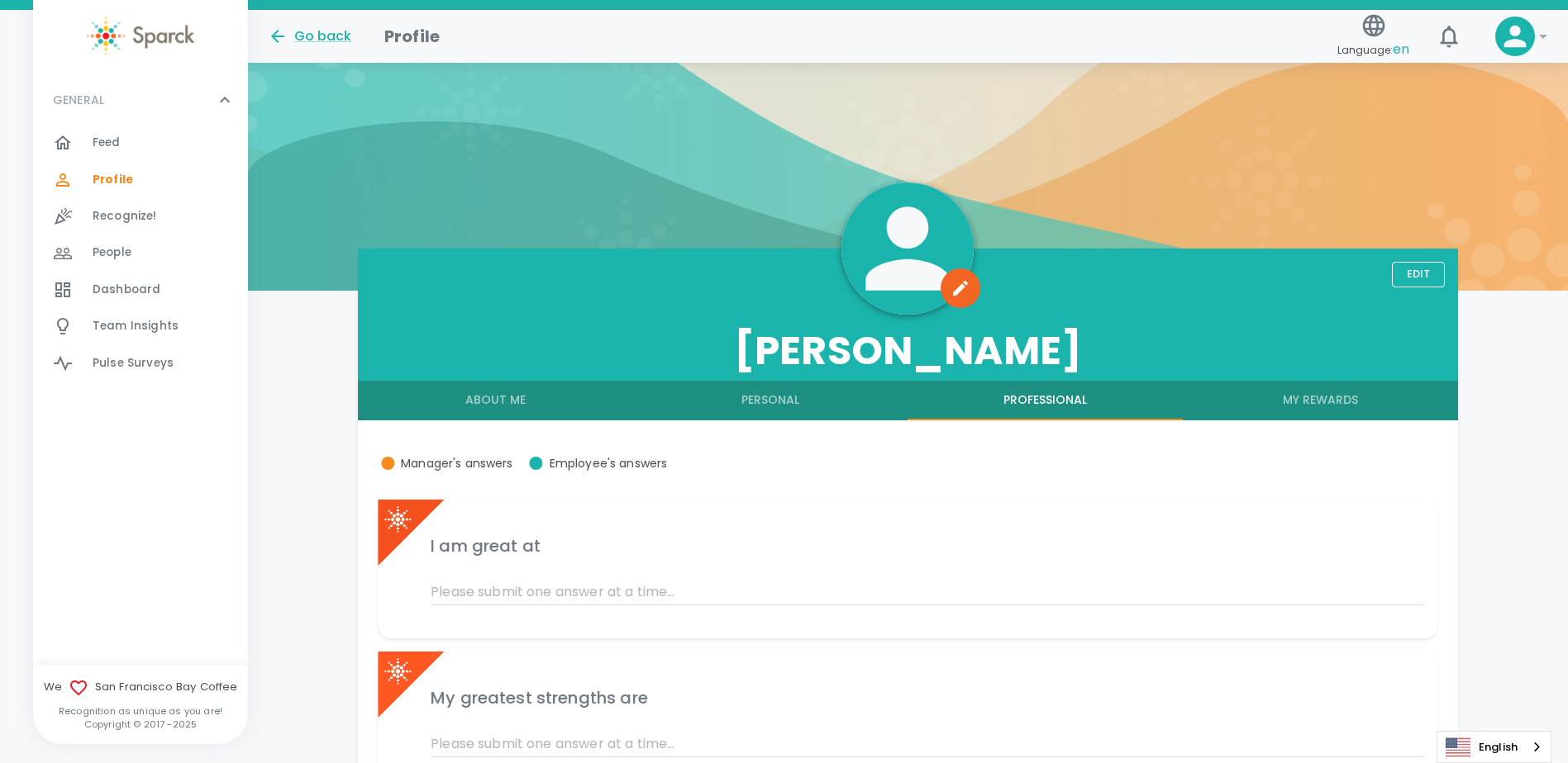
click at [1293, 394] on button "My Rewards" at bounding box center [1319, 400] width 275 height 39
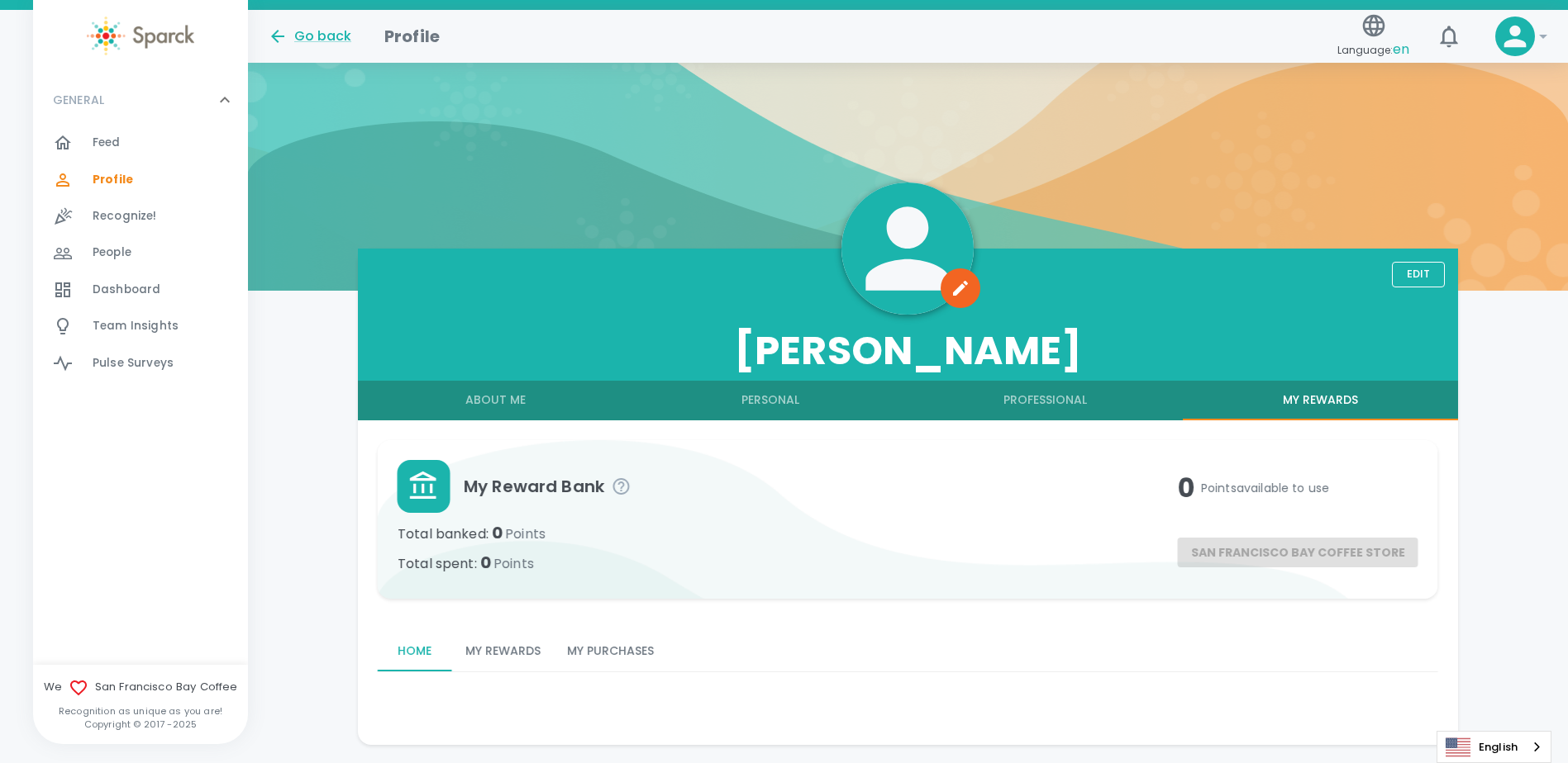
click at [484, 644] on button "My Rewards" at bounding box center [503, 651] width 101 height 39
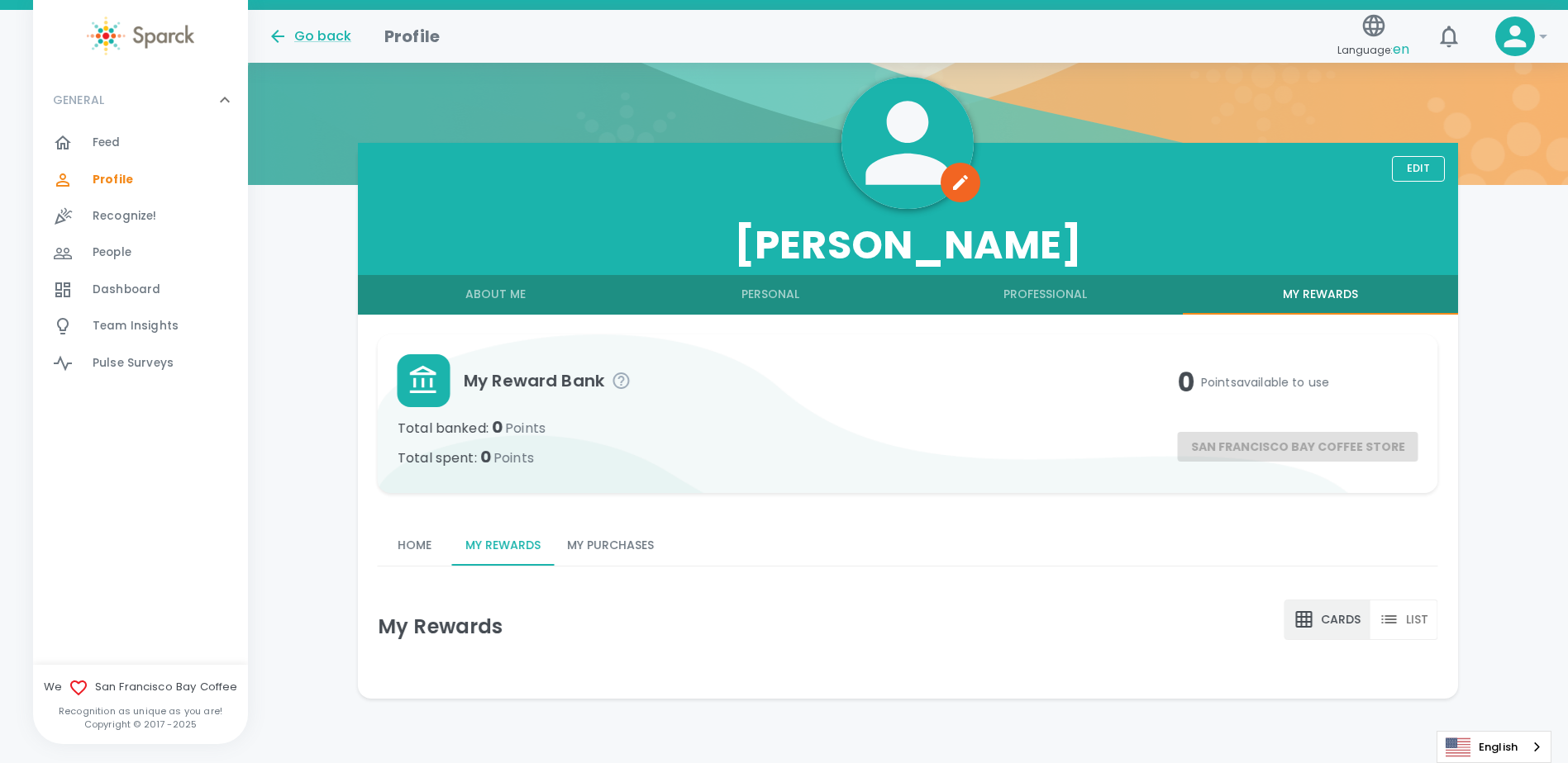
scroll to position [143, 0]
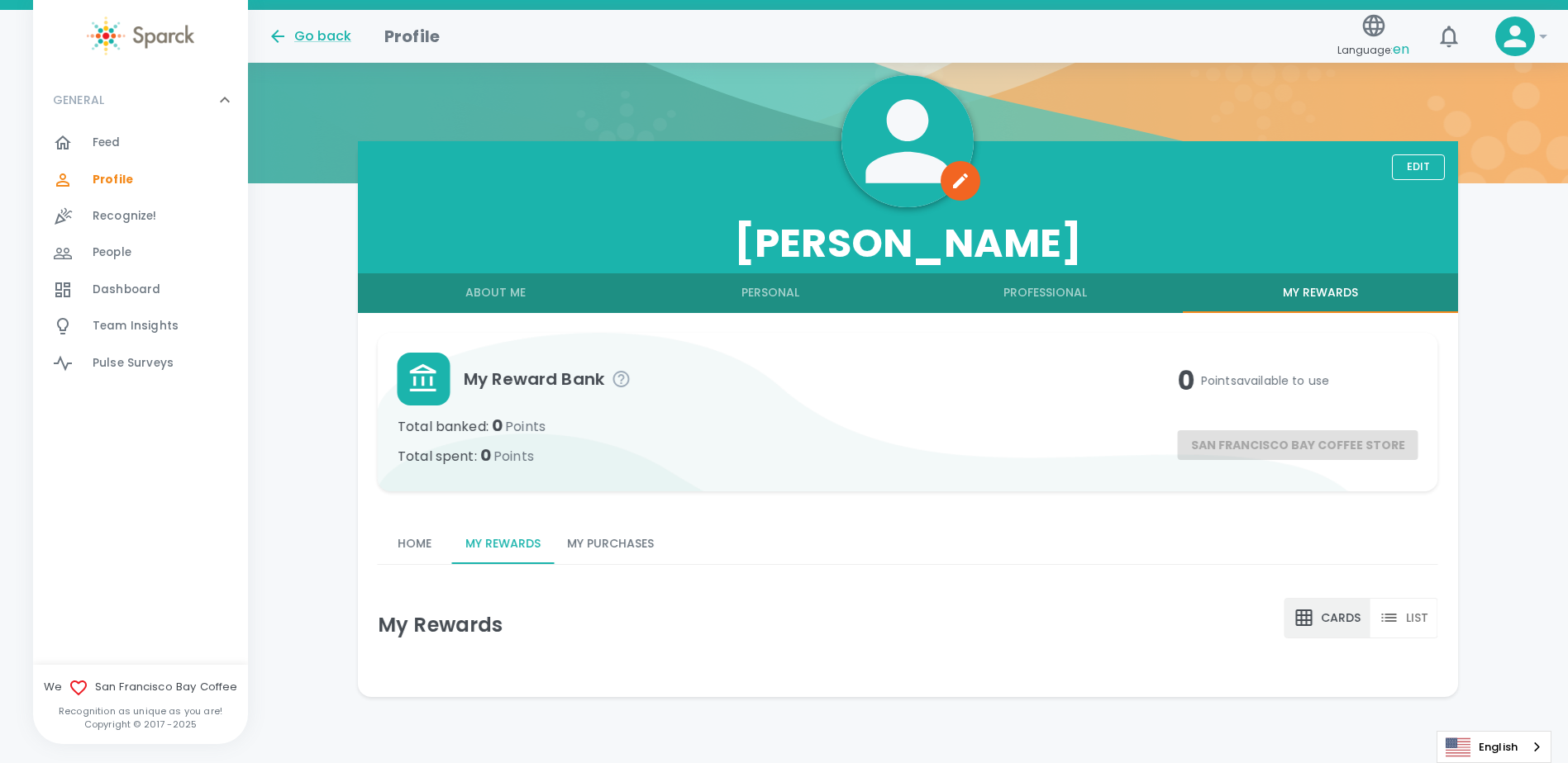
click at [641, 545] on button "My Purchases" at bounding box center [611, 545] width 113 height 39
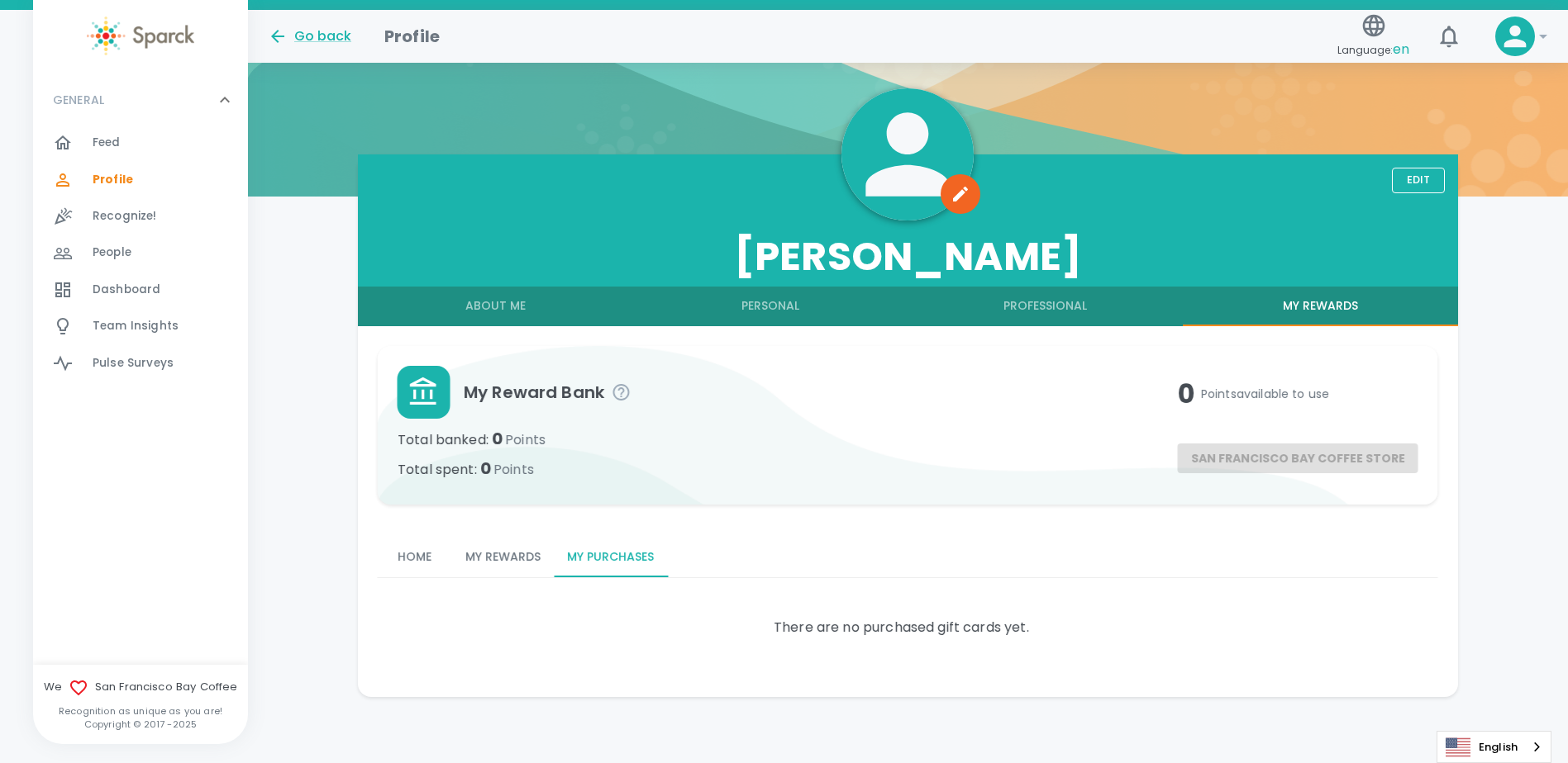
scroll to position [130, 0]
